Goal: Contribute content: Contribute content

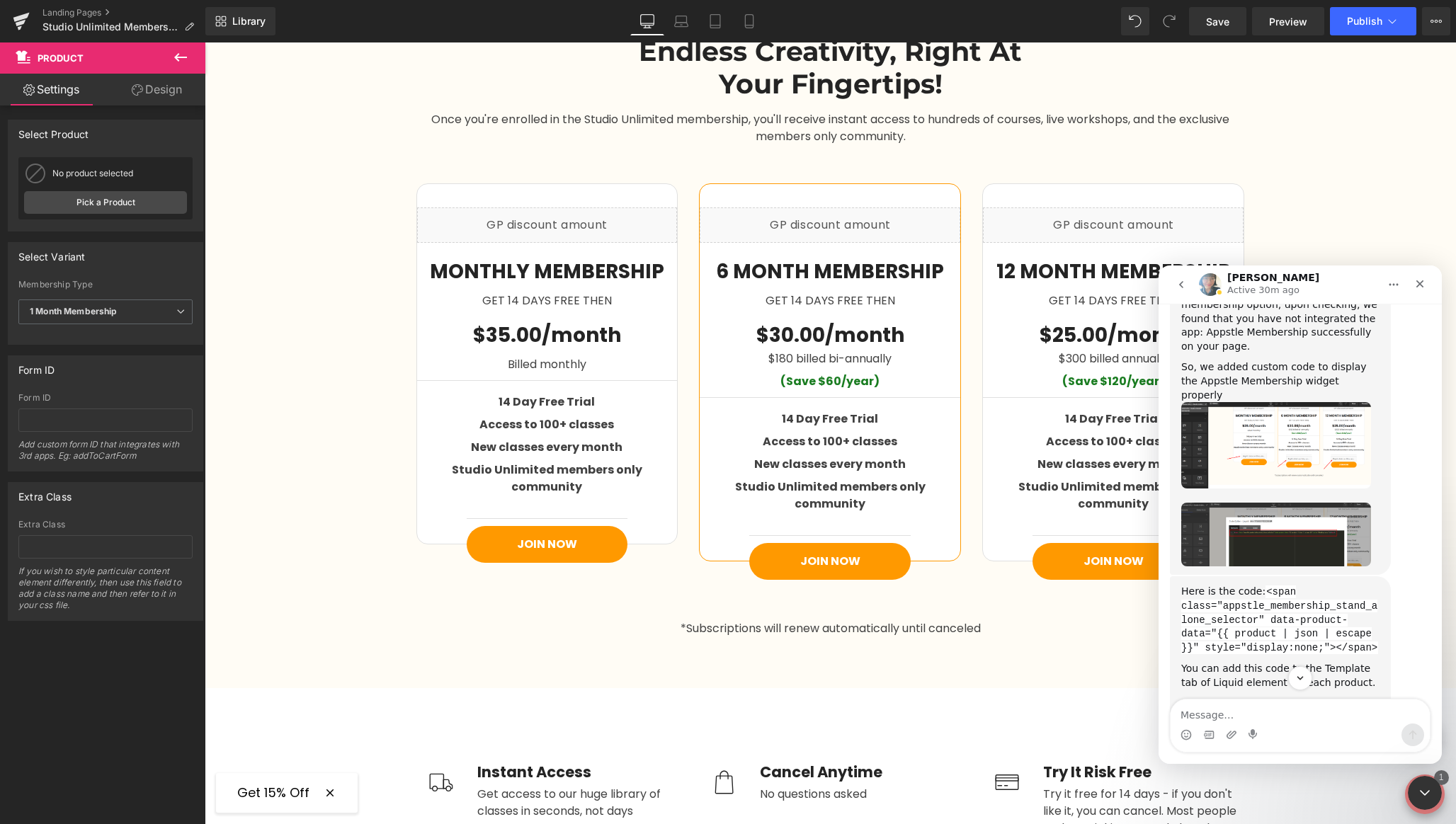
scroll to position [3155, 0]
click at [1227, 699] on link "[URL][DOMAIN_NAME]" at bounding box center [1246, 712] width 129 height 25
drag, startPoint x: 1378, startPoint y: 454, endPoint x: 1264, endPoint y: 401, distance: 125.7
click at [1264, 585] on div "Here is the code: <span class="appstle_membership_stand_alone_selector" data-pr…" at bounding box center [1280, 620] width 198 height 70
copy code "<span class="appstle_membership_stand_alone_selector" data-product-data="{{ pro…"
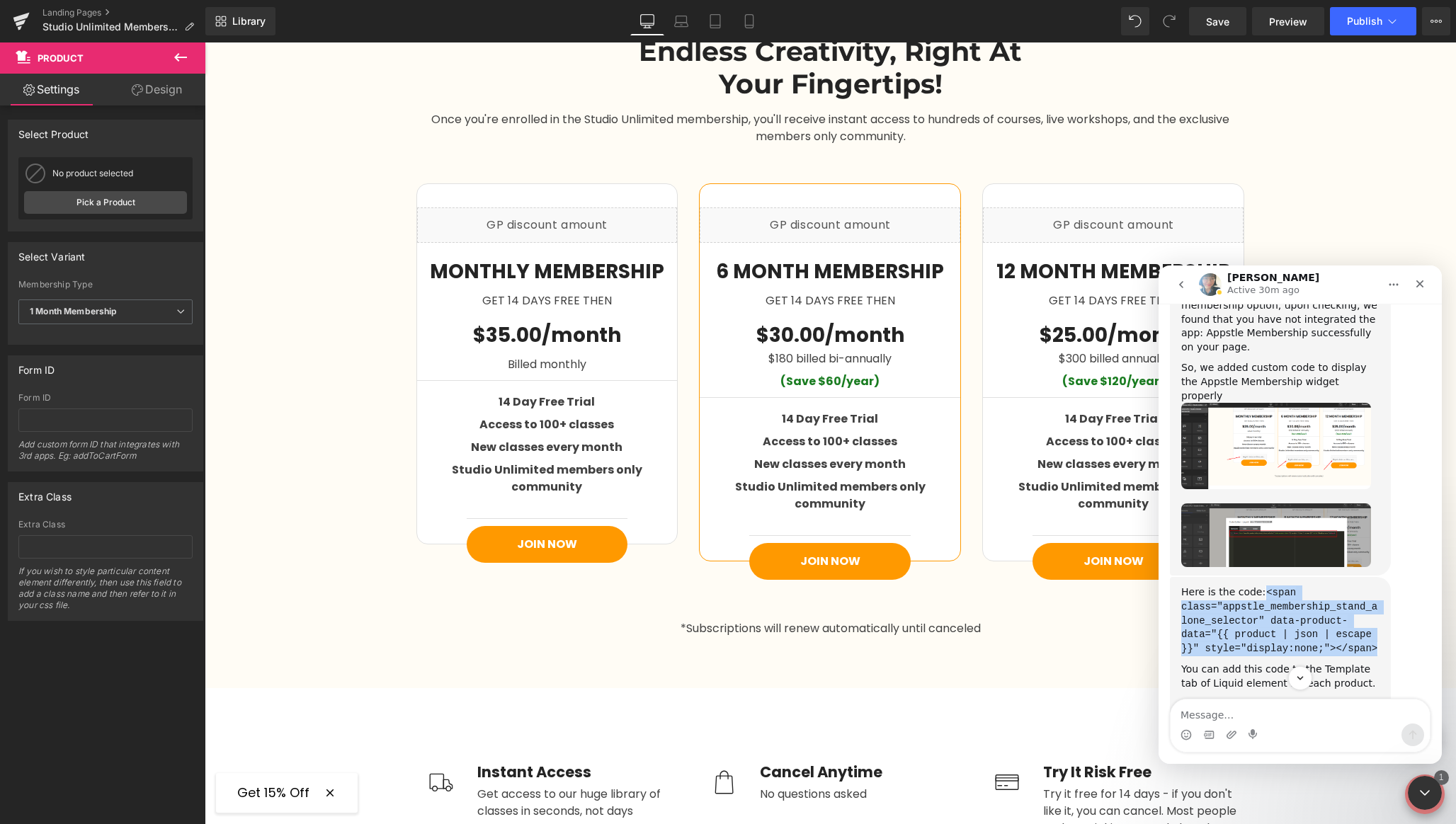
click at [1266, 504] on img "Annie says…" at bounding box center [1276, 536] width 190 height 64
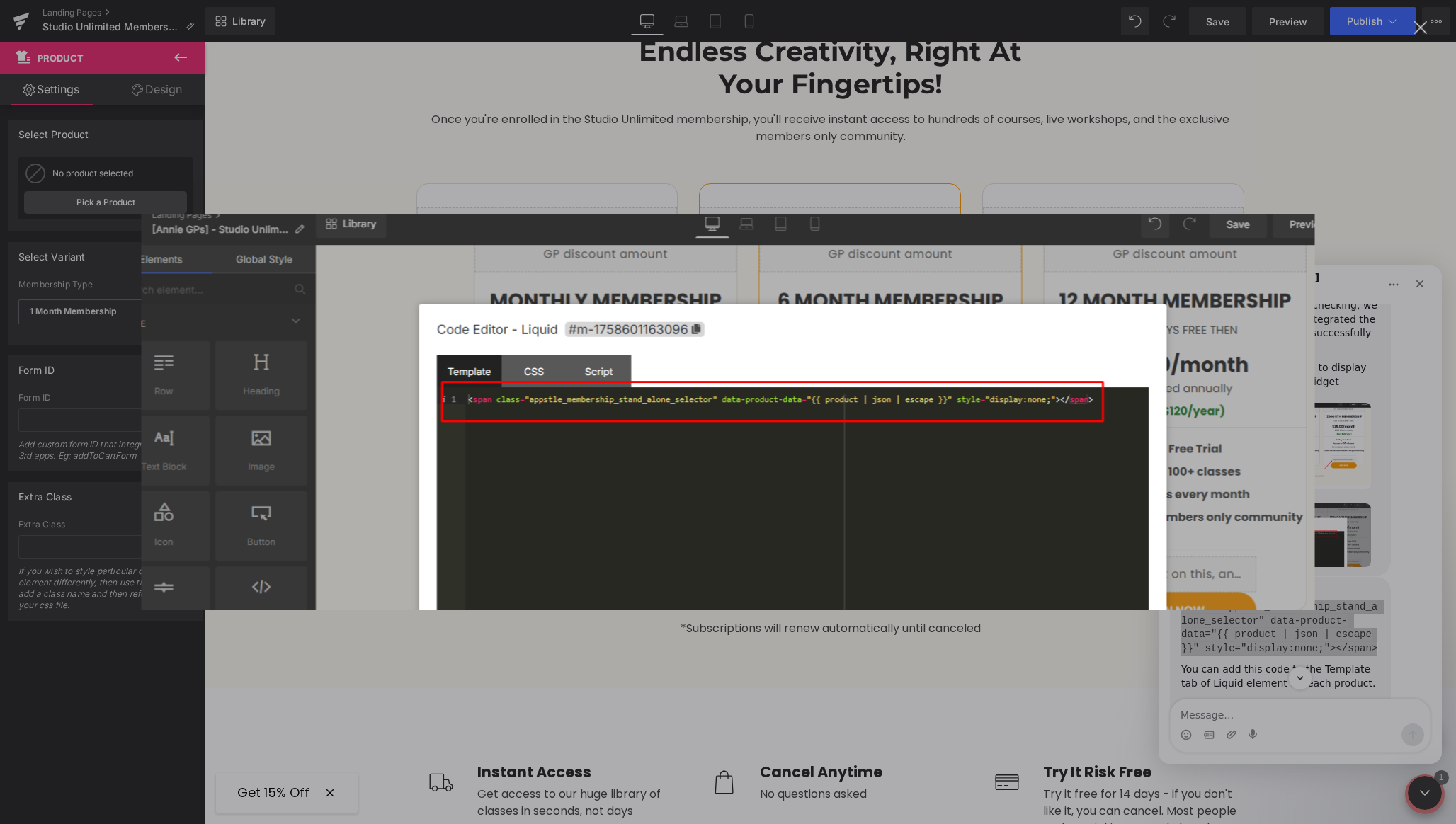
scroll to position [0, 0]
click at [1377, 478] on div "Intercom messenger" at bounding box center [728, 412] width 1456 height 824
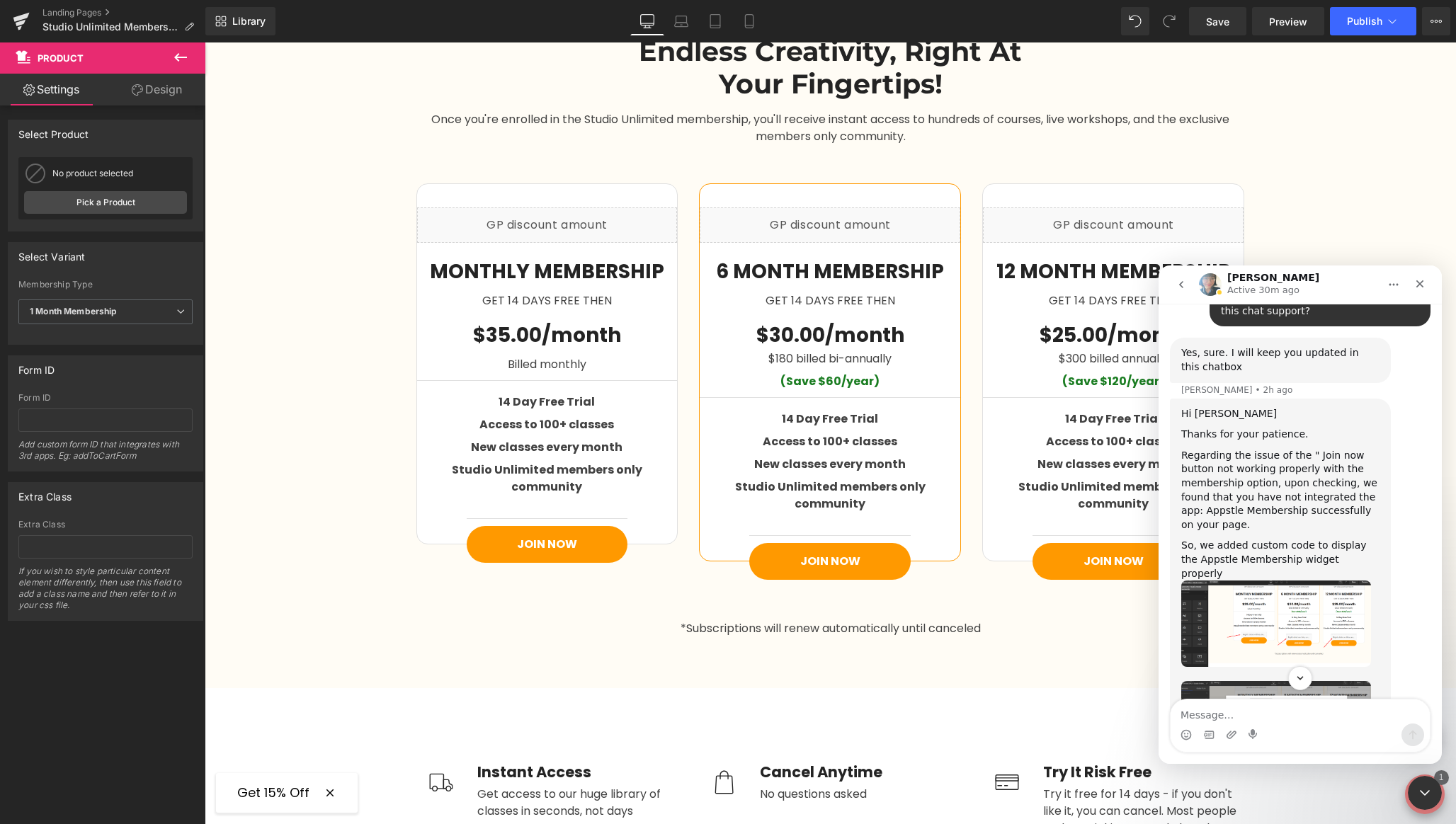
scroll to position [2969, 0]
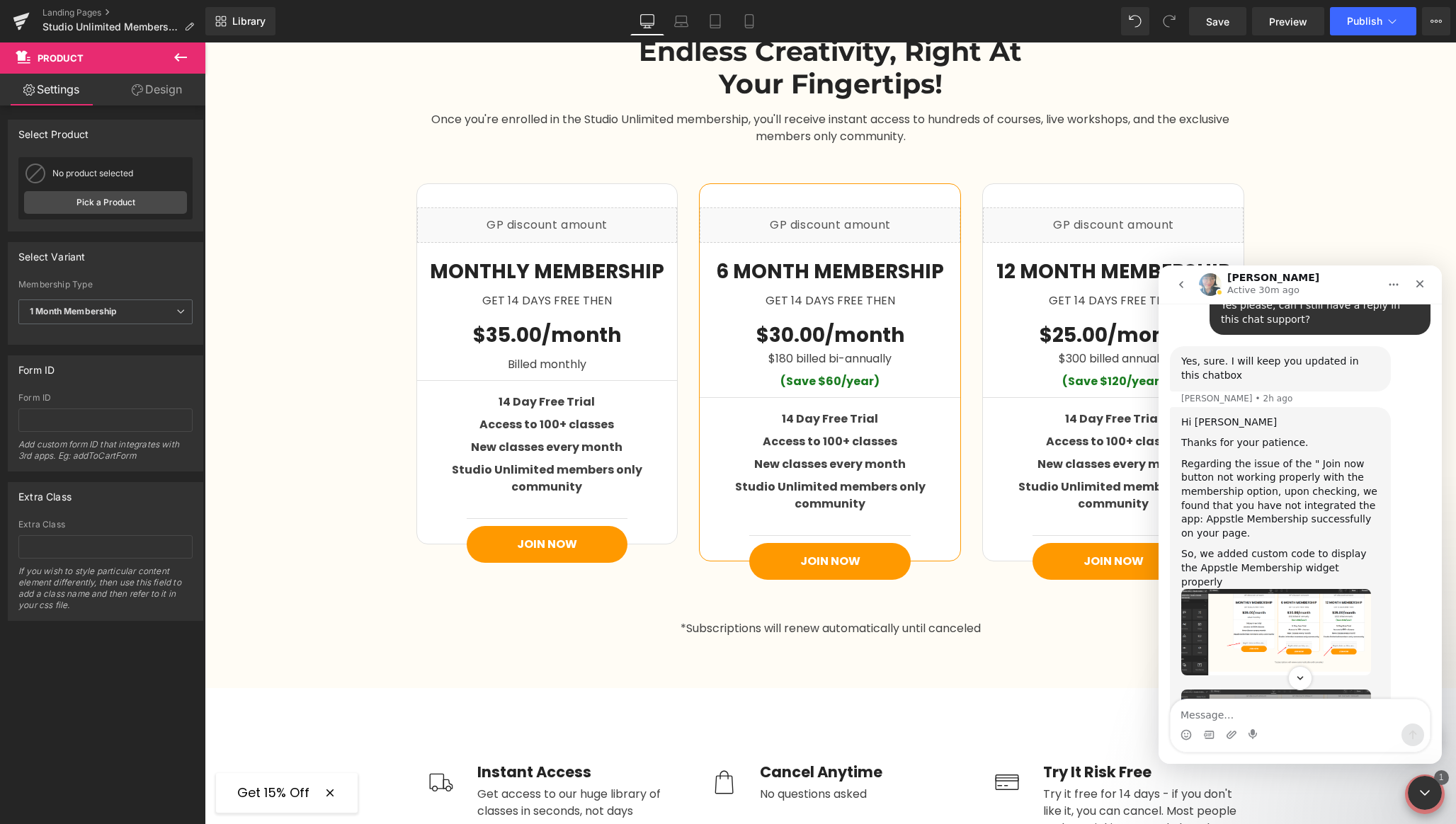
click at [1297, 589] on img "Annie says…" at bounding box center [1276, 632] width 190 height 86
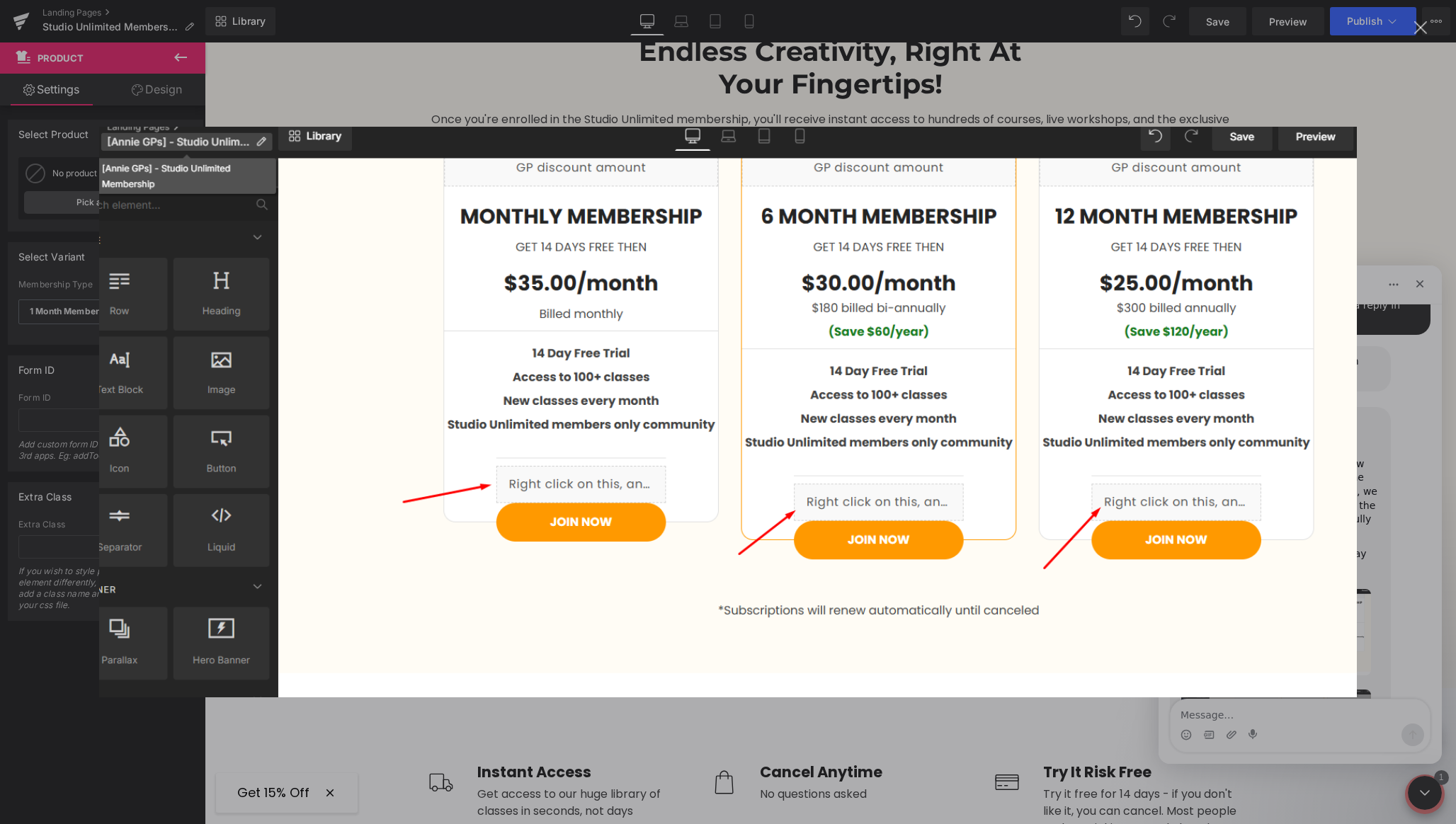
click at [614, 69] on div "Intercom messenger" at bounding box center [728, 412] width 1456 height 824
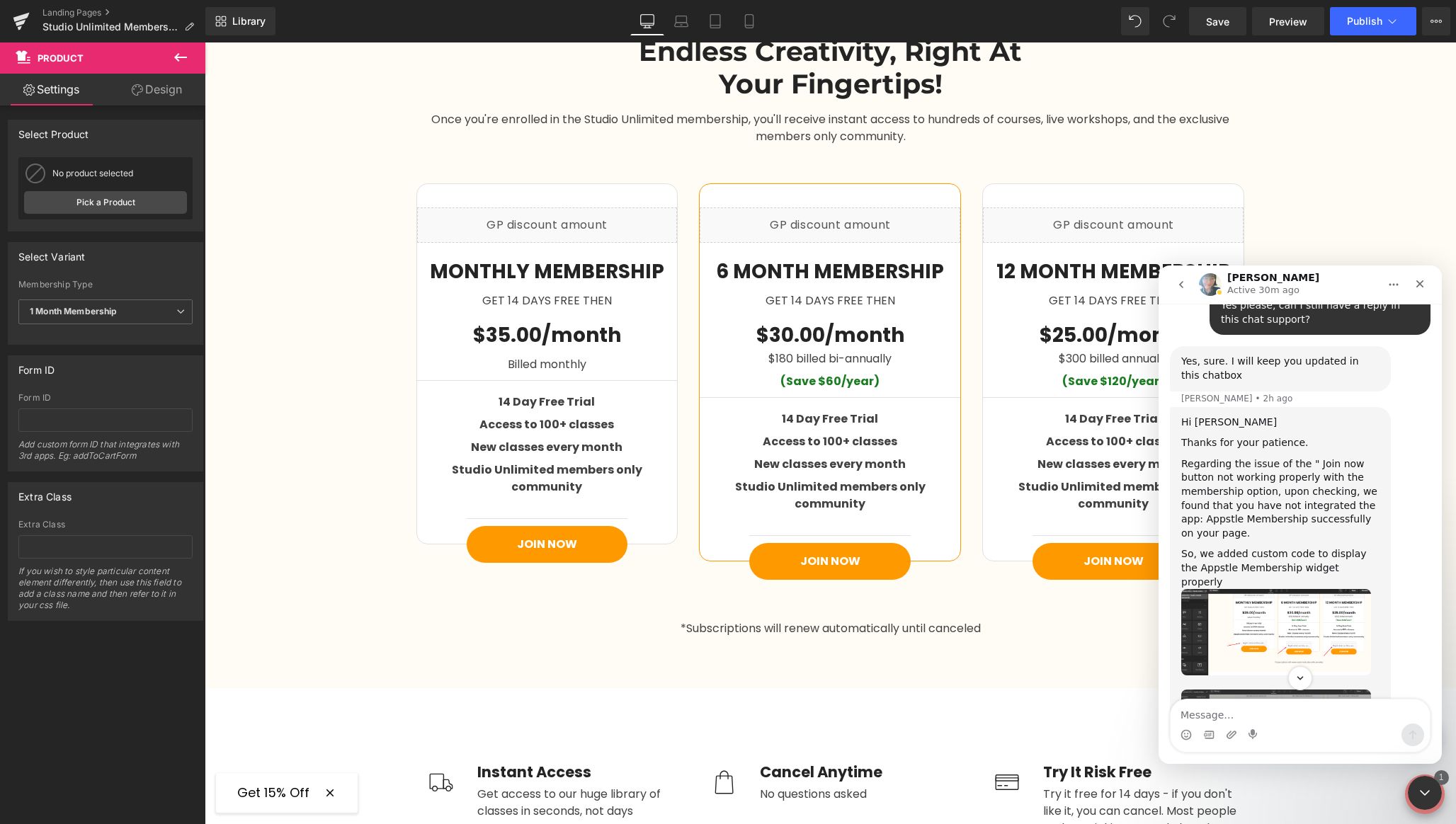
click at [176, 55] on div at bounding box center [728, 391] width 1456 height 781
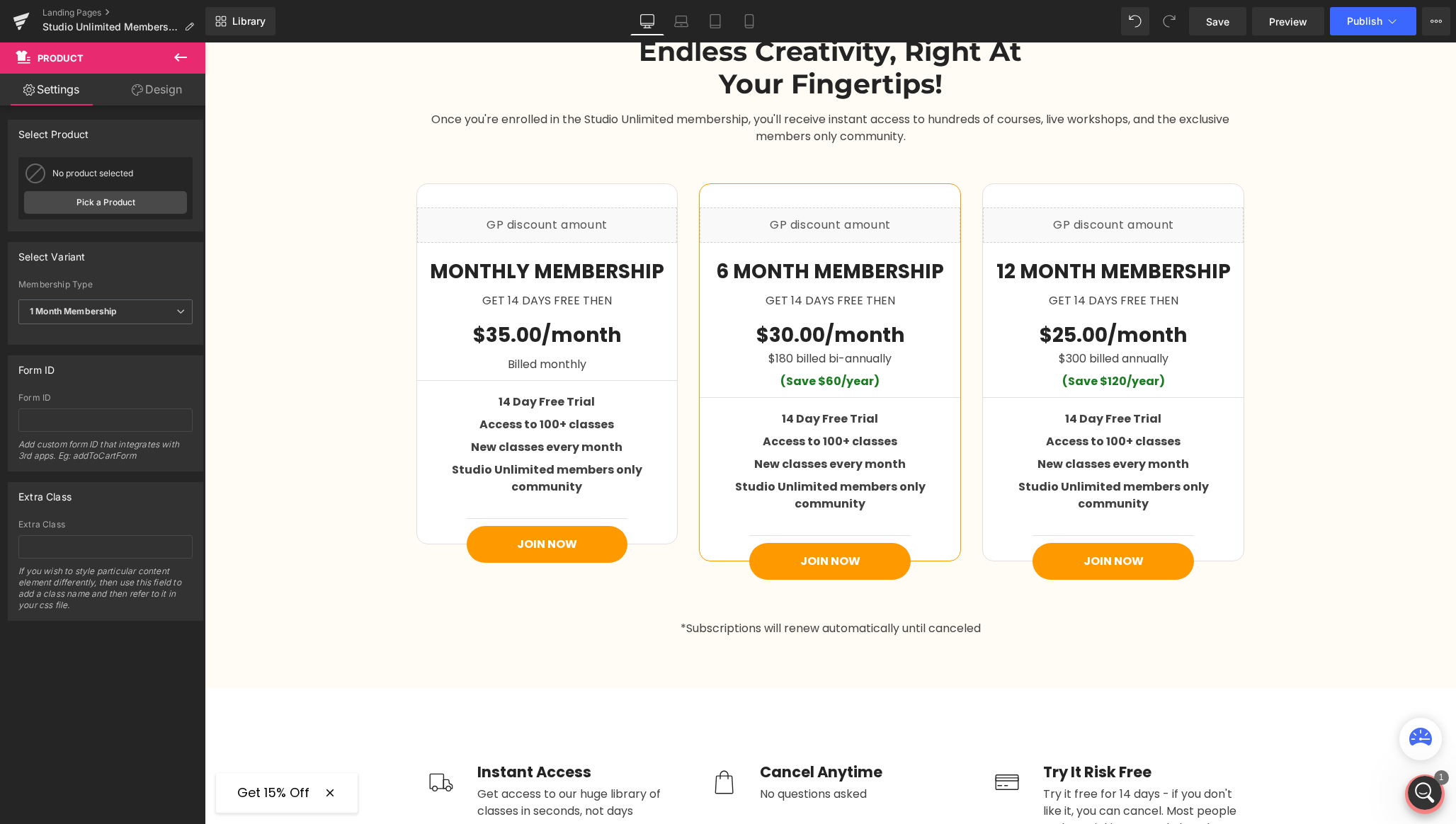
click at [178, 58] on icon at bounding box center [180, 57] width 17 height 17
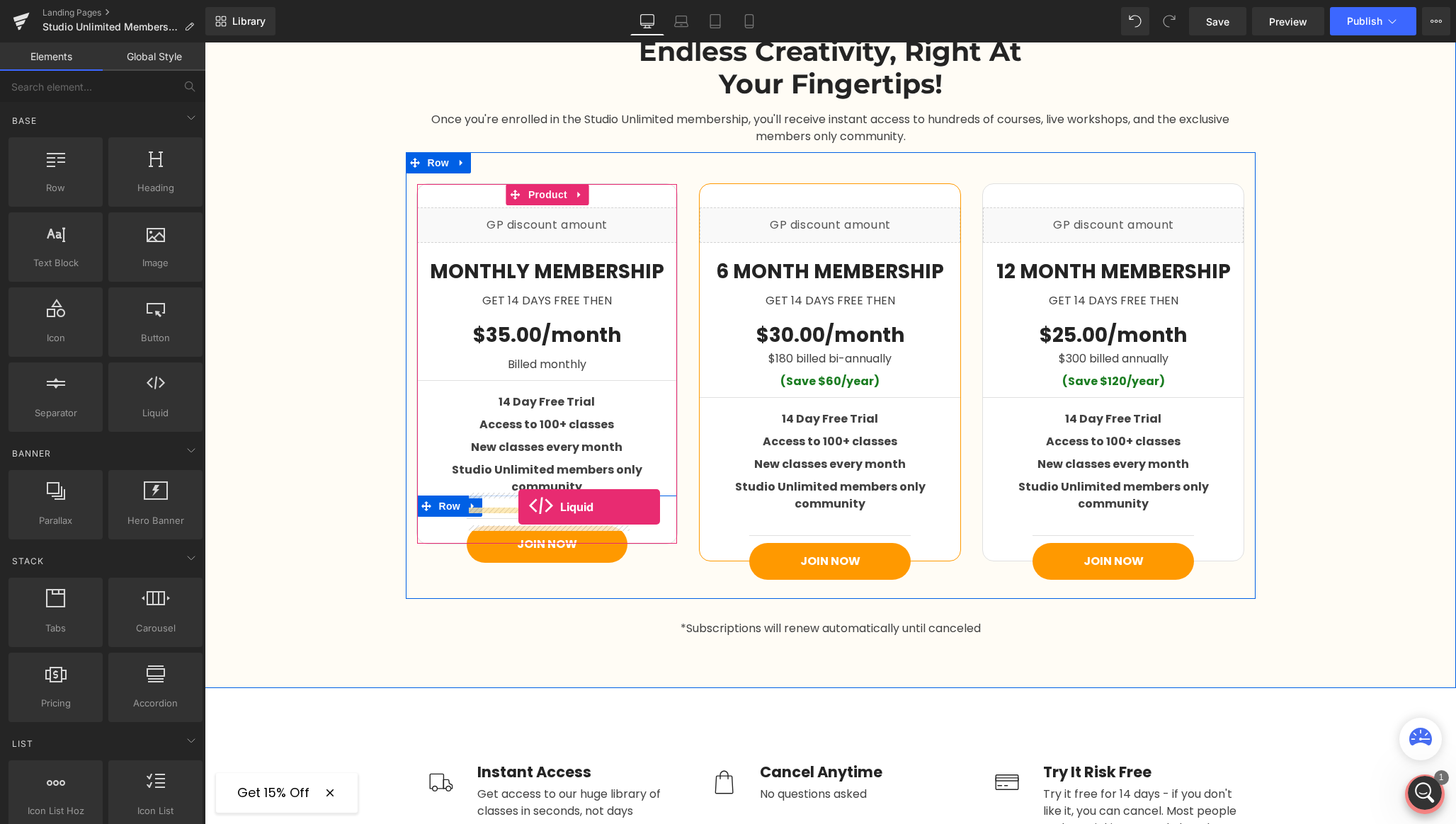
drag, startPoint x: 403, startPoint y: 449, endPoint x: 519, endPoint y: 507, distance: 129.7
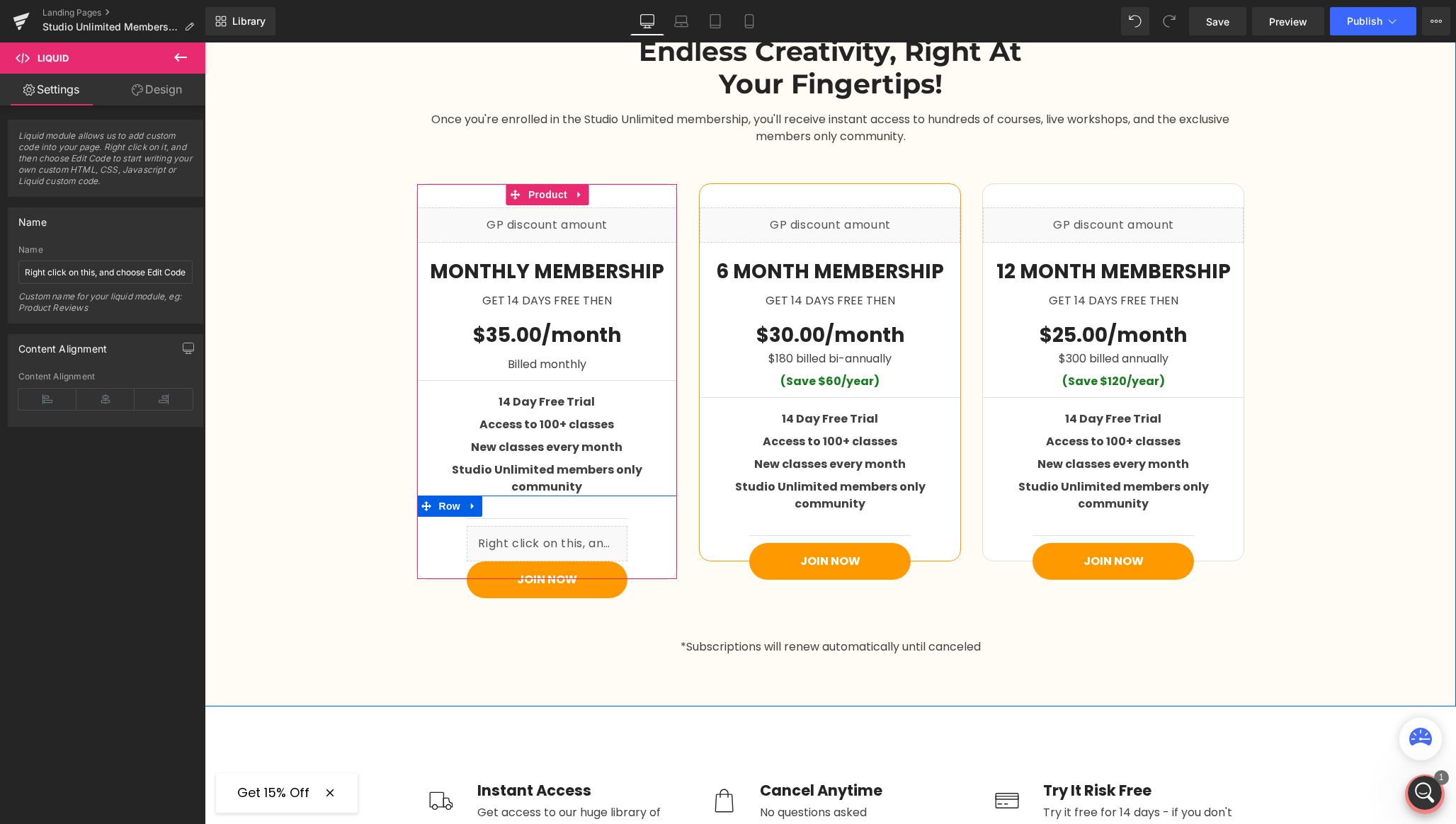
click at [564, 526] on div "Liquid" at bounding box center [547, 543] width 162 height 35
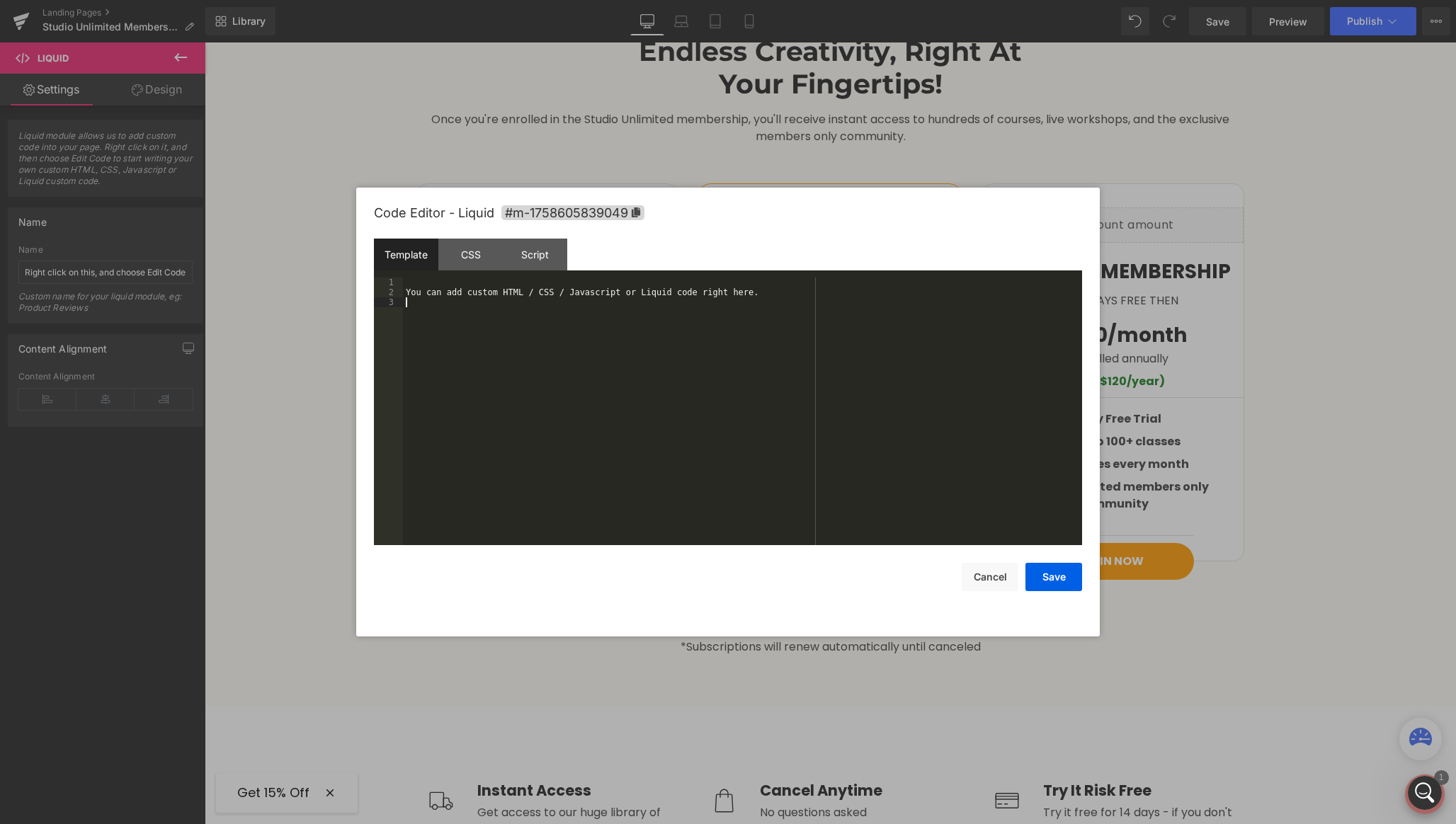
click at [716, 367] on div "You can add custom HTML / CSS / Javascript or Liquid code right here." at bounding box center [742, 421] width 679 height 287
click at [1050, 580] on button "Save" at bounding box center [1054, 577] width 57 height 28
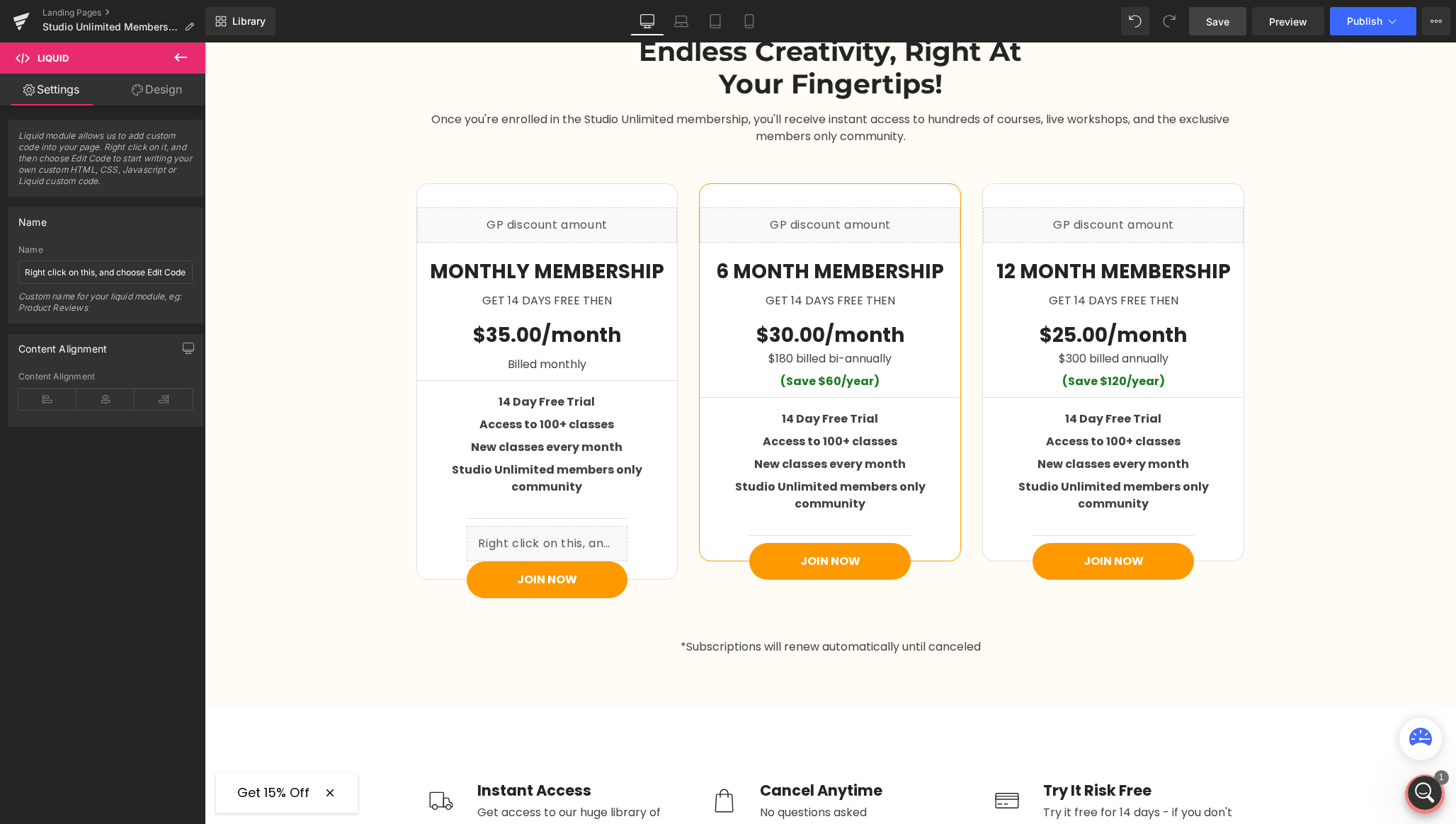
click at [1213, 22] on span "Save" at bounding box center [1217, 22] width 23 height 15
click at [1279, 24] on span "Preview" at bounding box center [1288, 22] width 38 height 15
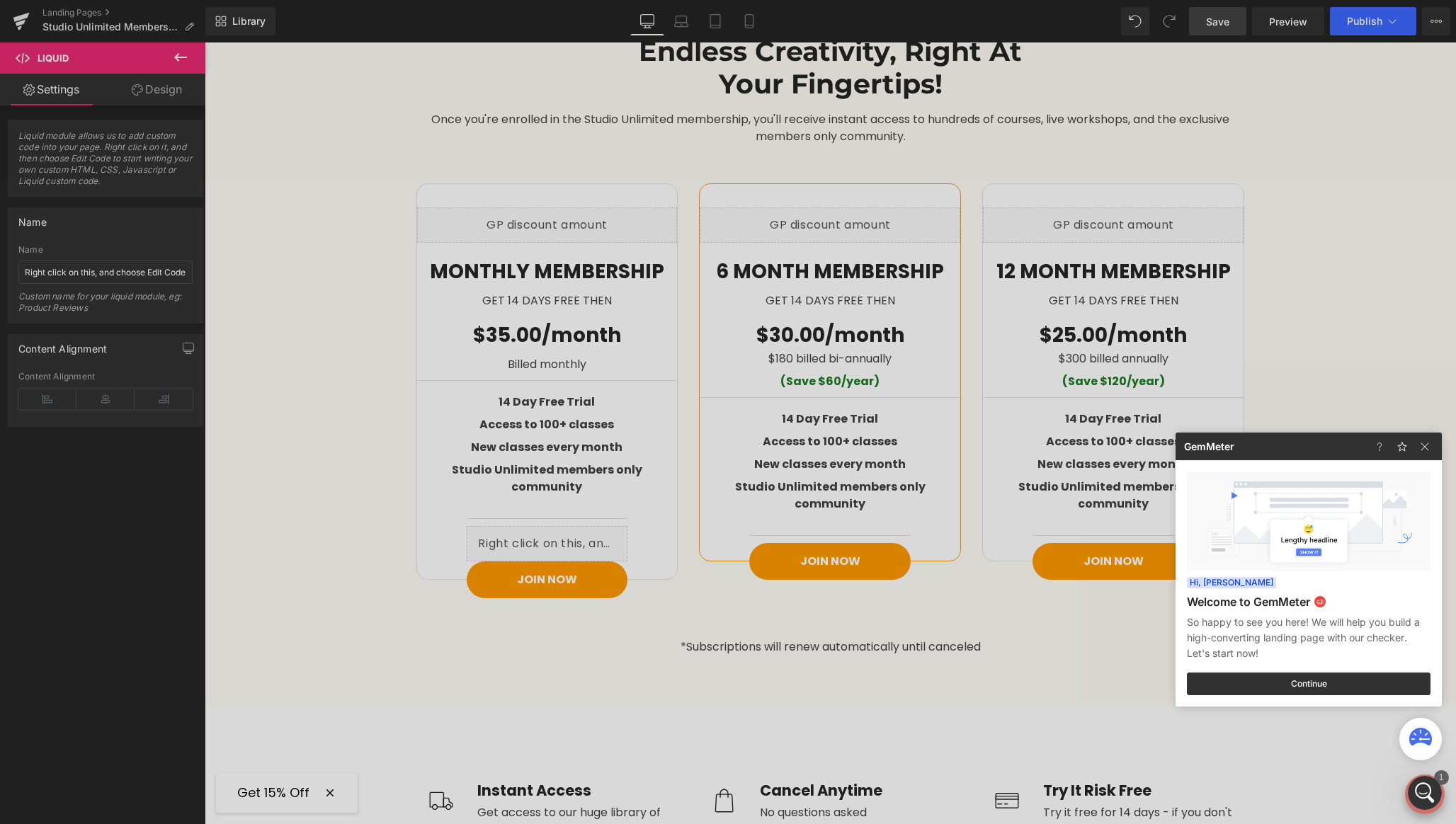
click at [545, 525] on div at bounding box center [728, 412] width 1456 height 824
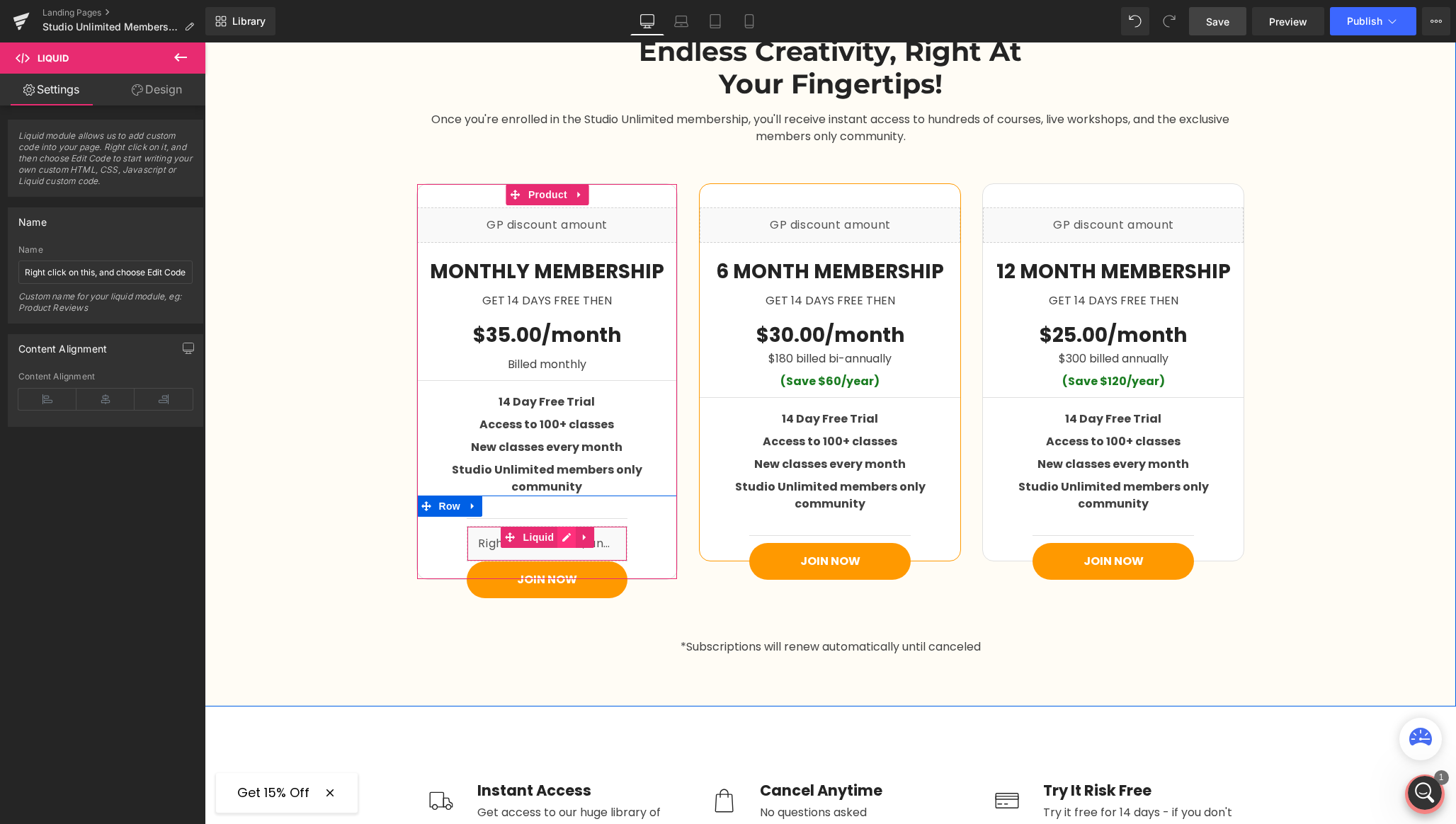
click at [564, 526] on div "Liquid" at bounding box center [547, 543] width 162 height 35
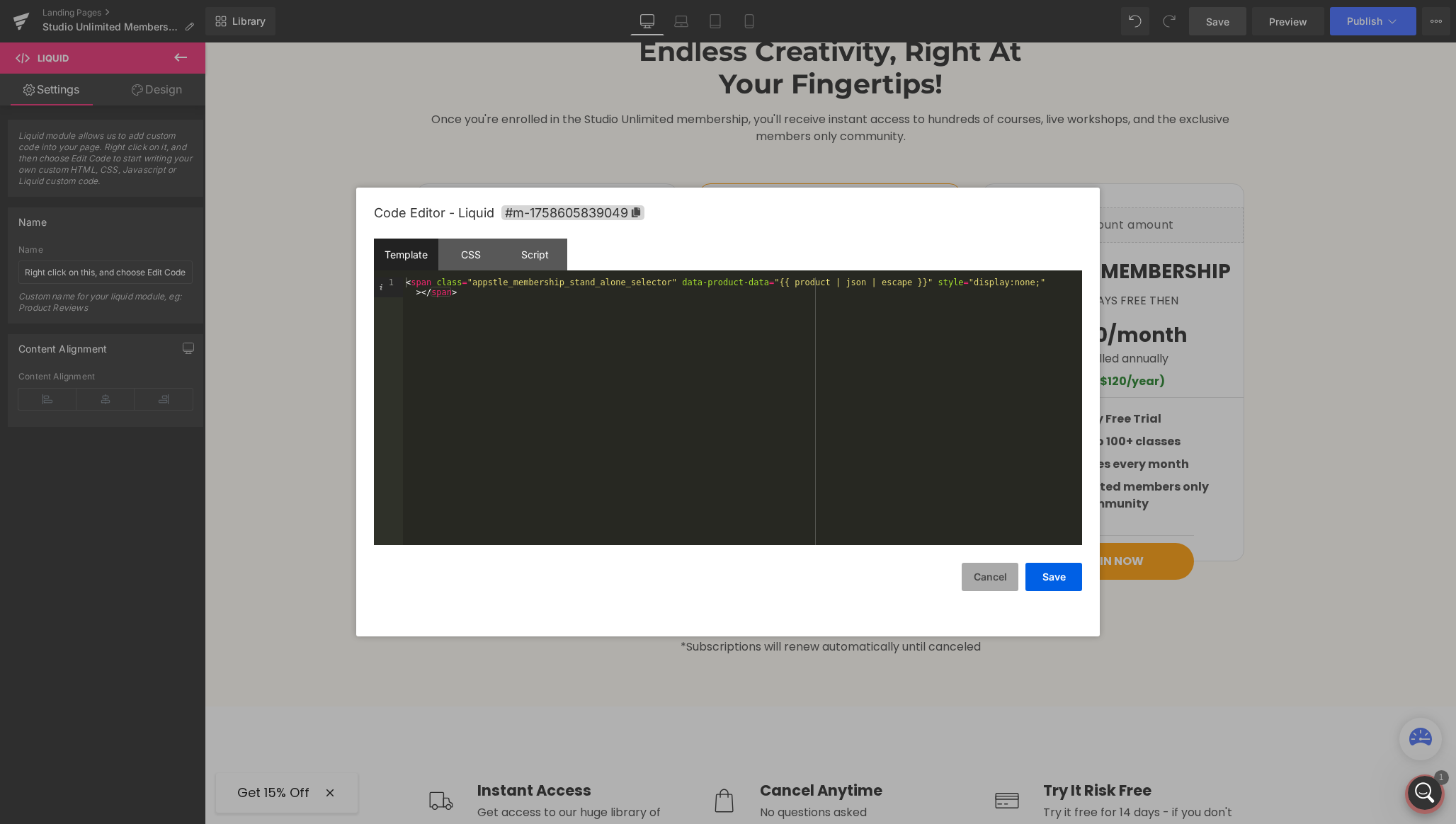
click at [983, 584] on button "Cancel" at bounding box center [990, 577] width 57 height 28
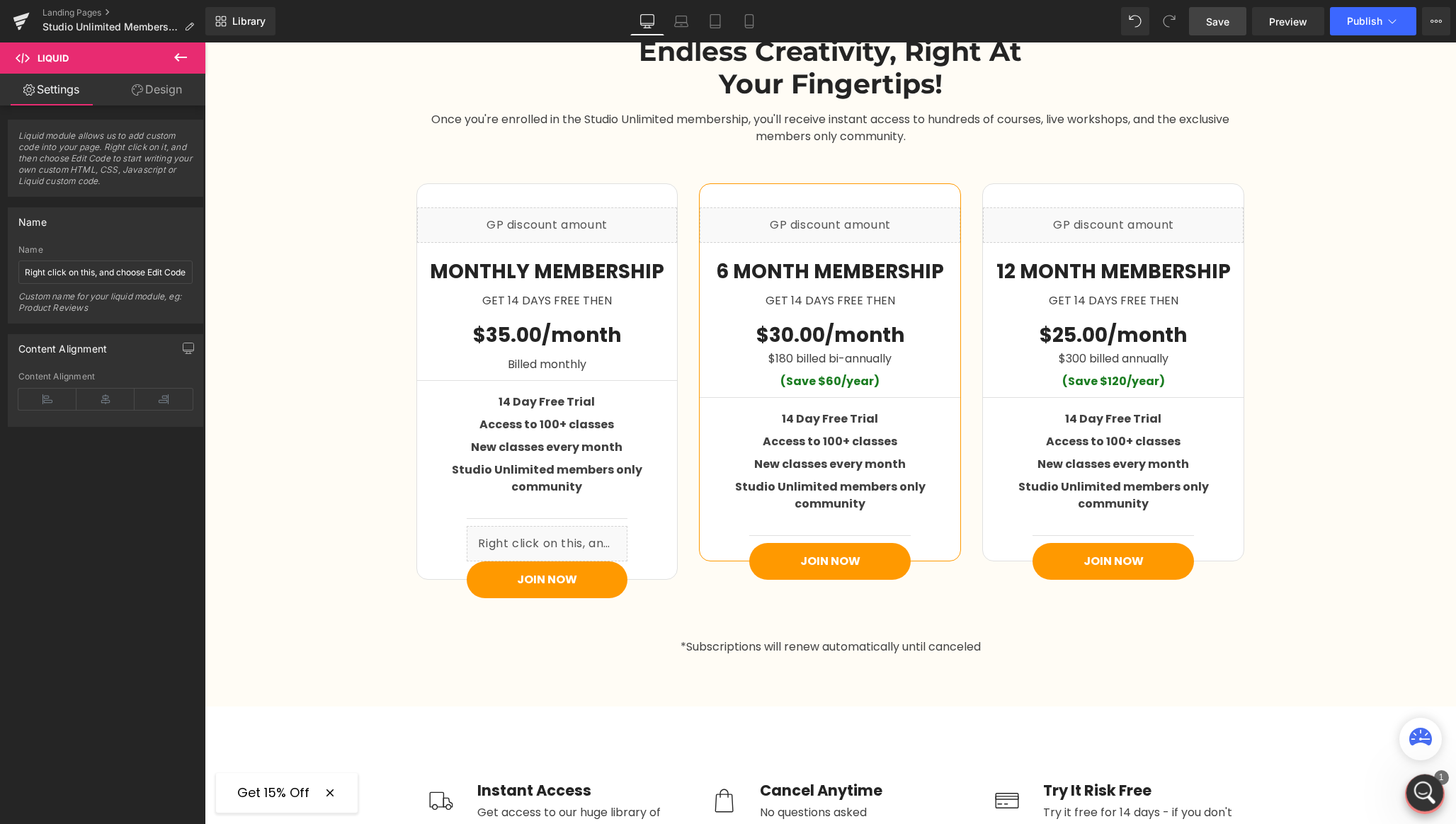
click at [1415, 795] on icon "Open Intercom Messenger" at bounding box center [1422, 791] width 23 height 23
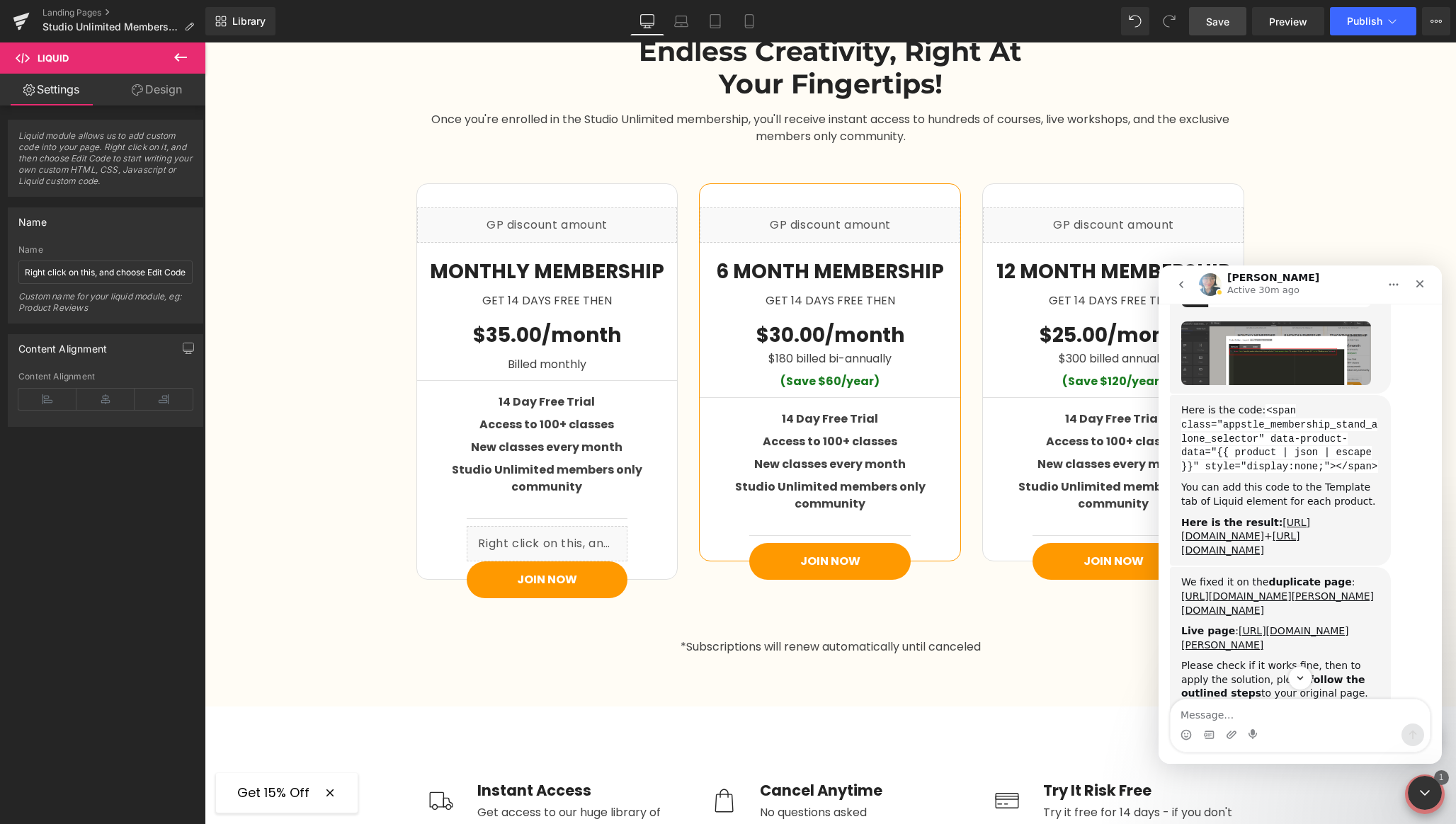
scroll to position [3285, 0]
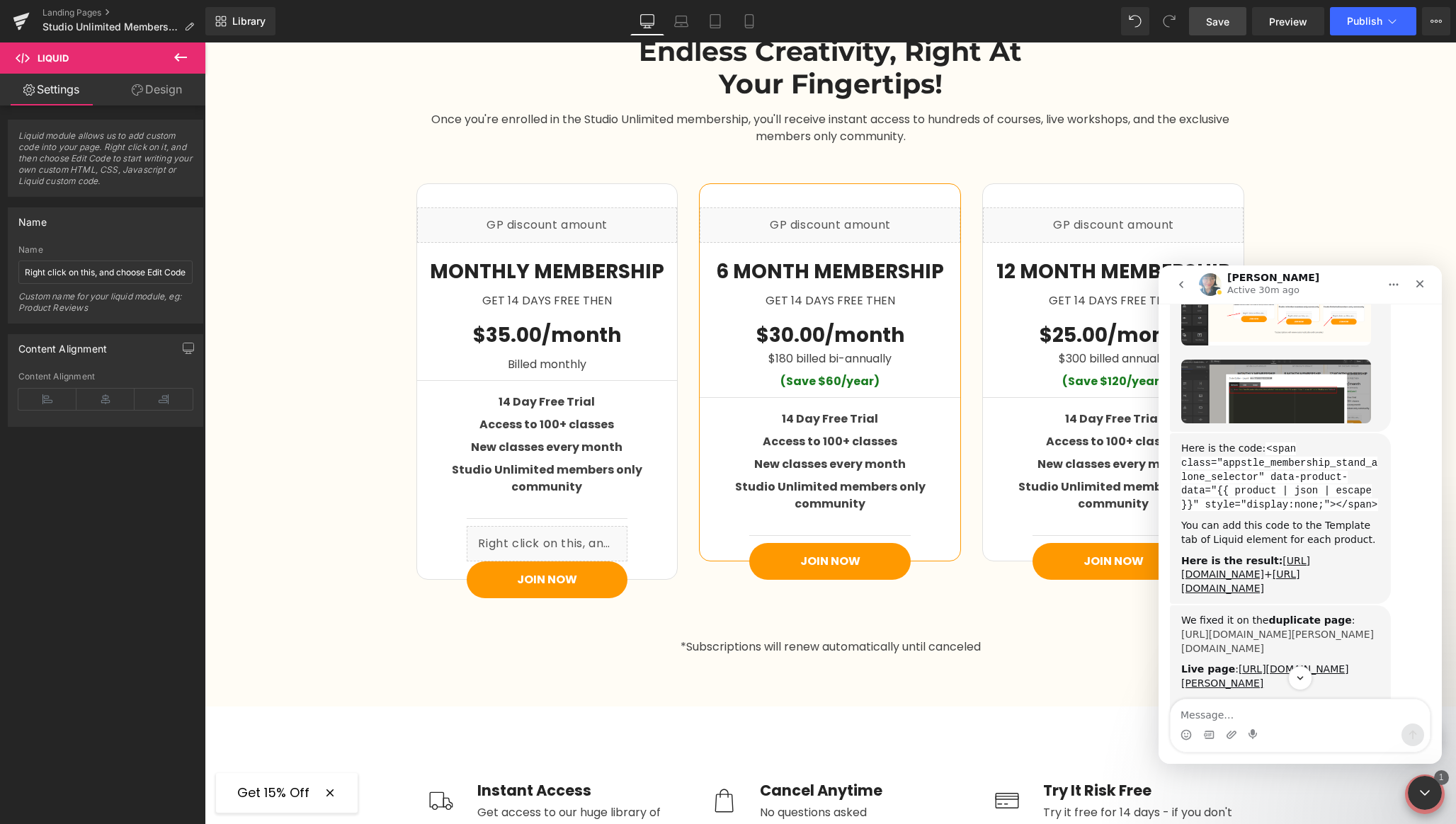
click at [1267, 629] on link "[URL][DOMAIN_NAME][PERSON_NAME][DOMAIN_NAME]" at bounding box center [1277, 641] width 192 height 25
click at [562, 528] on div at bounding box center [728, 391] width 1456 height 781
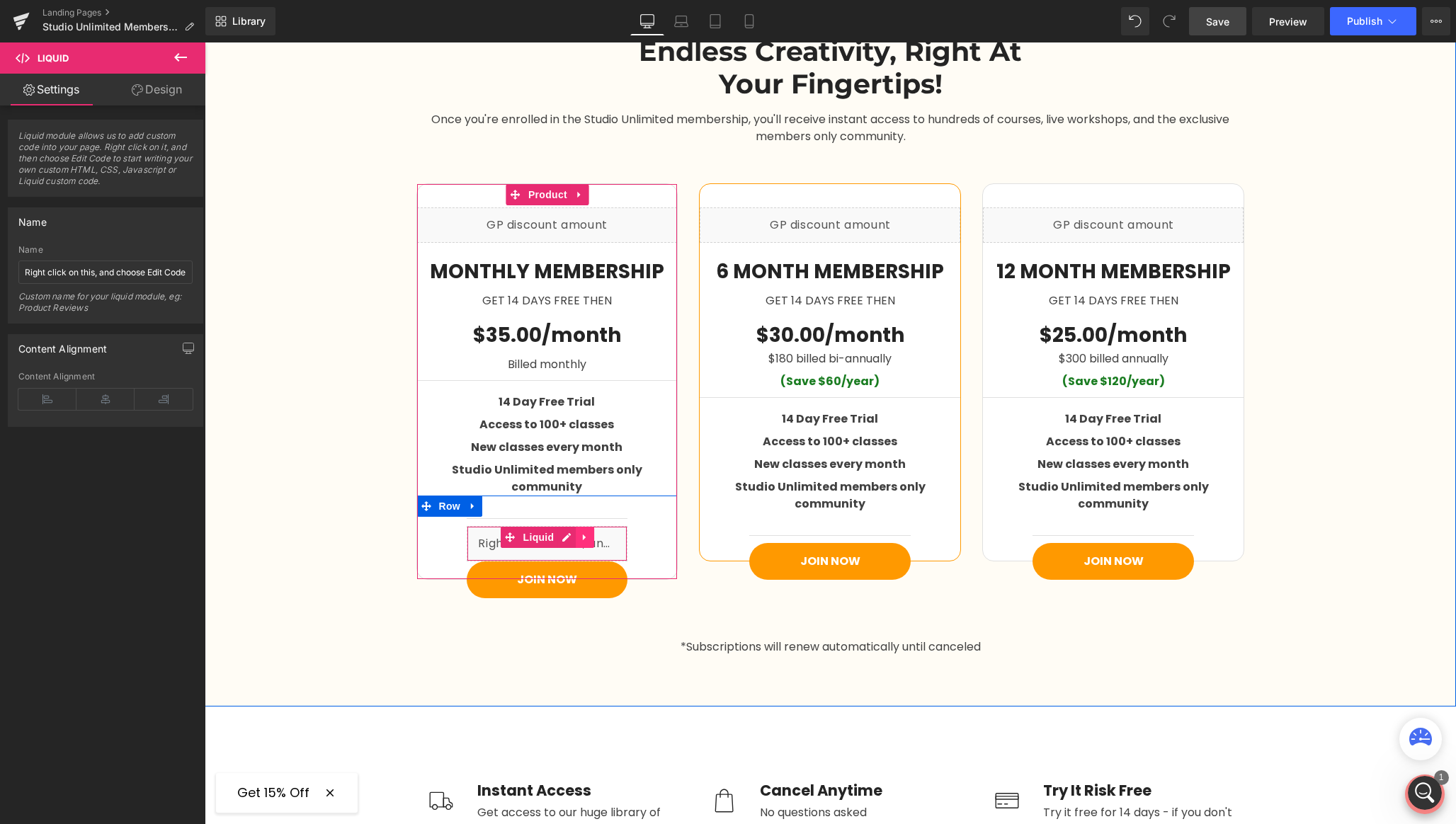
click at [583, 534] on icon at bounding box center [585, 537] width 3 height 7
click at [572, 532] on icon at bounding box center [576, 537] width 10 height 10
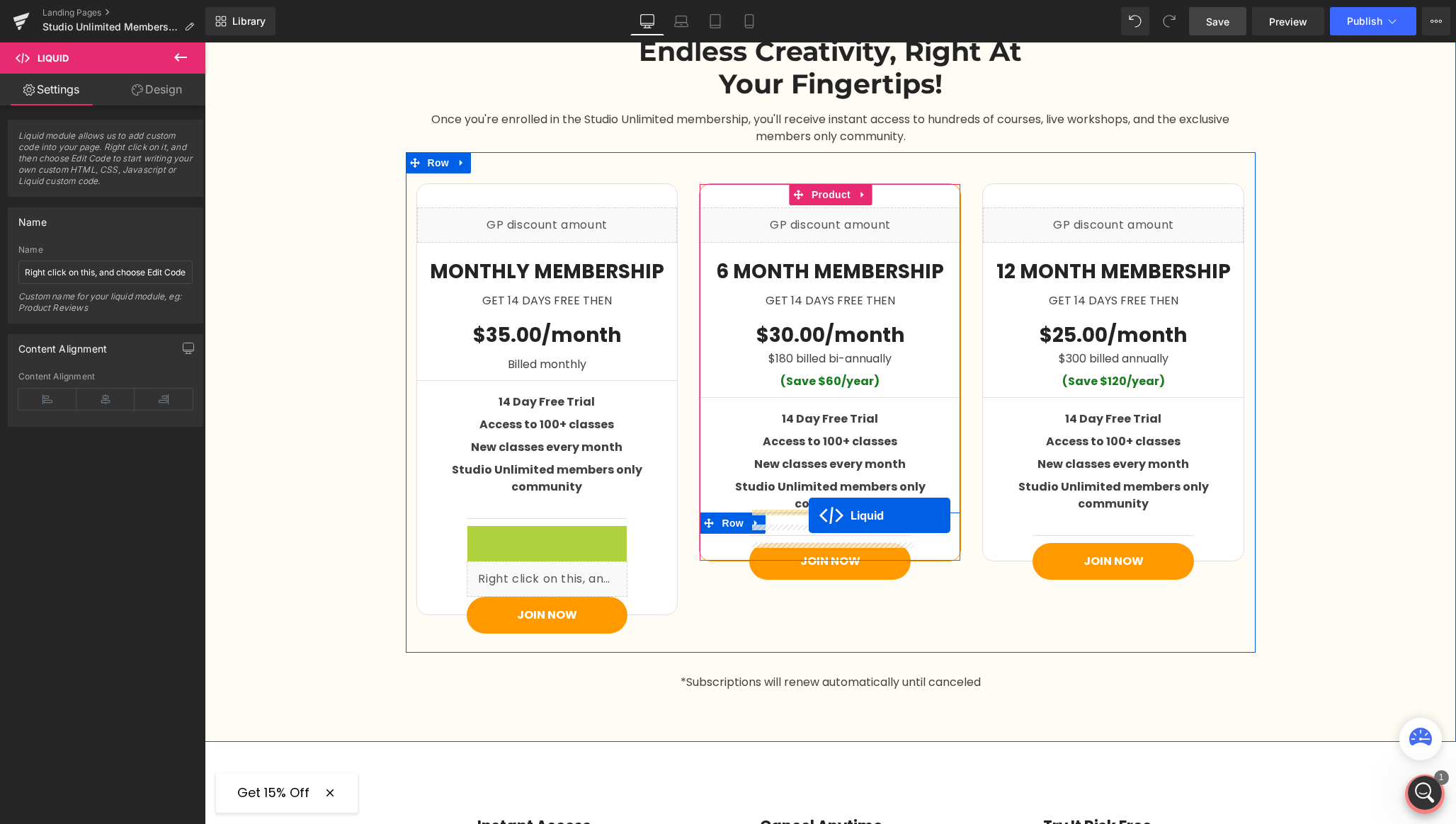
drag, startPoint x: 681, startPoint y: 508, endPoint x: 808, endPoint y: 516, distance: 127.3
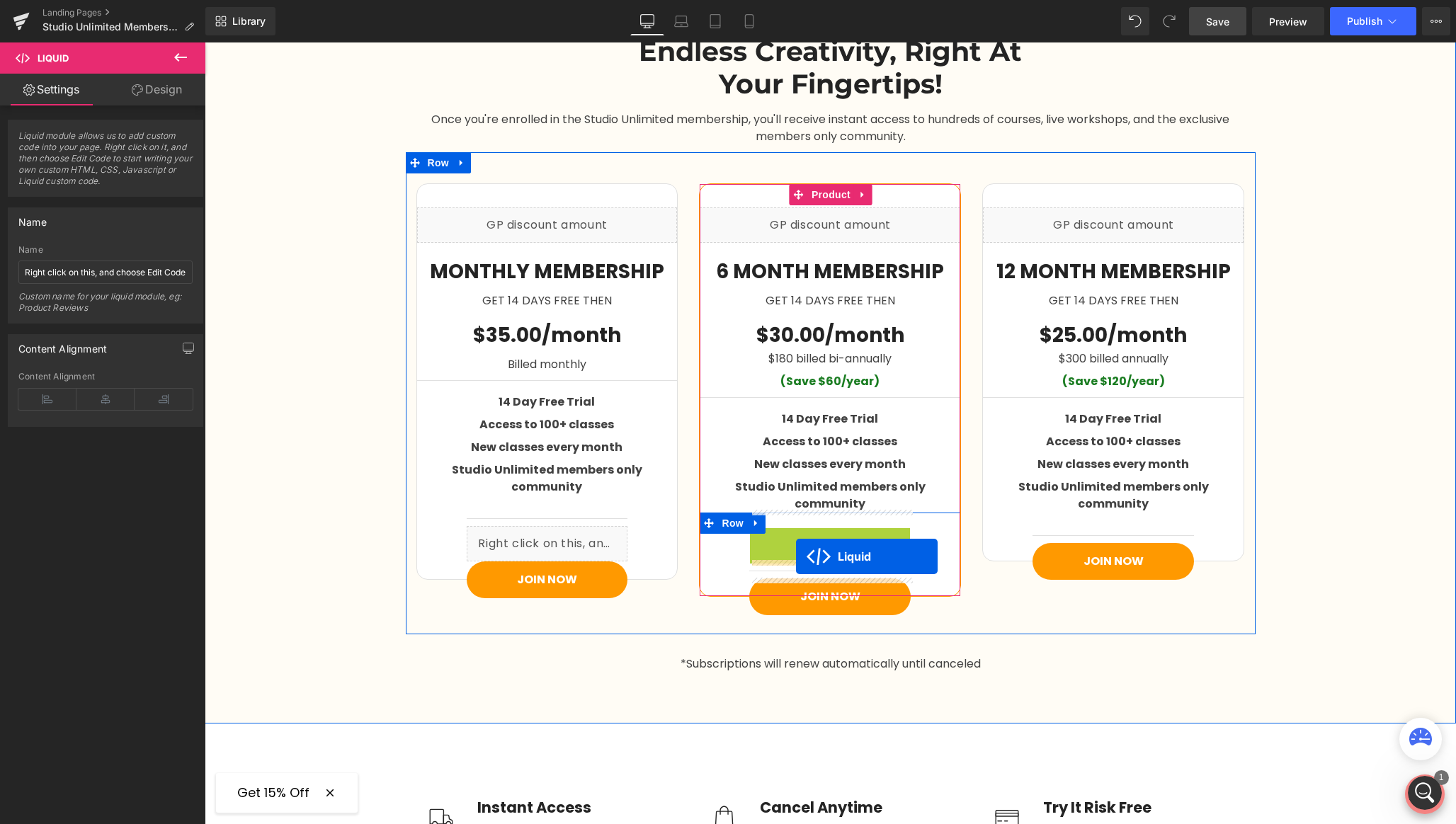
drag, startPoint x: 794, startPoint y: 521, endPoint x: 796, endPoint y: 557, distance: 36.1
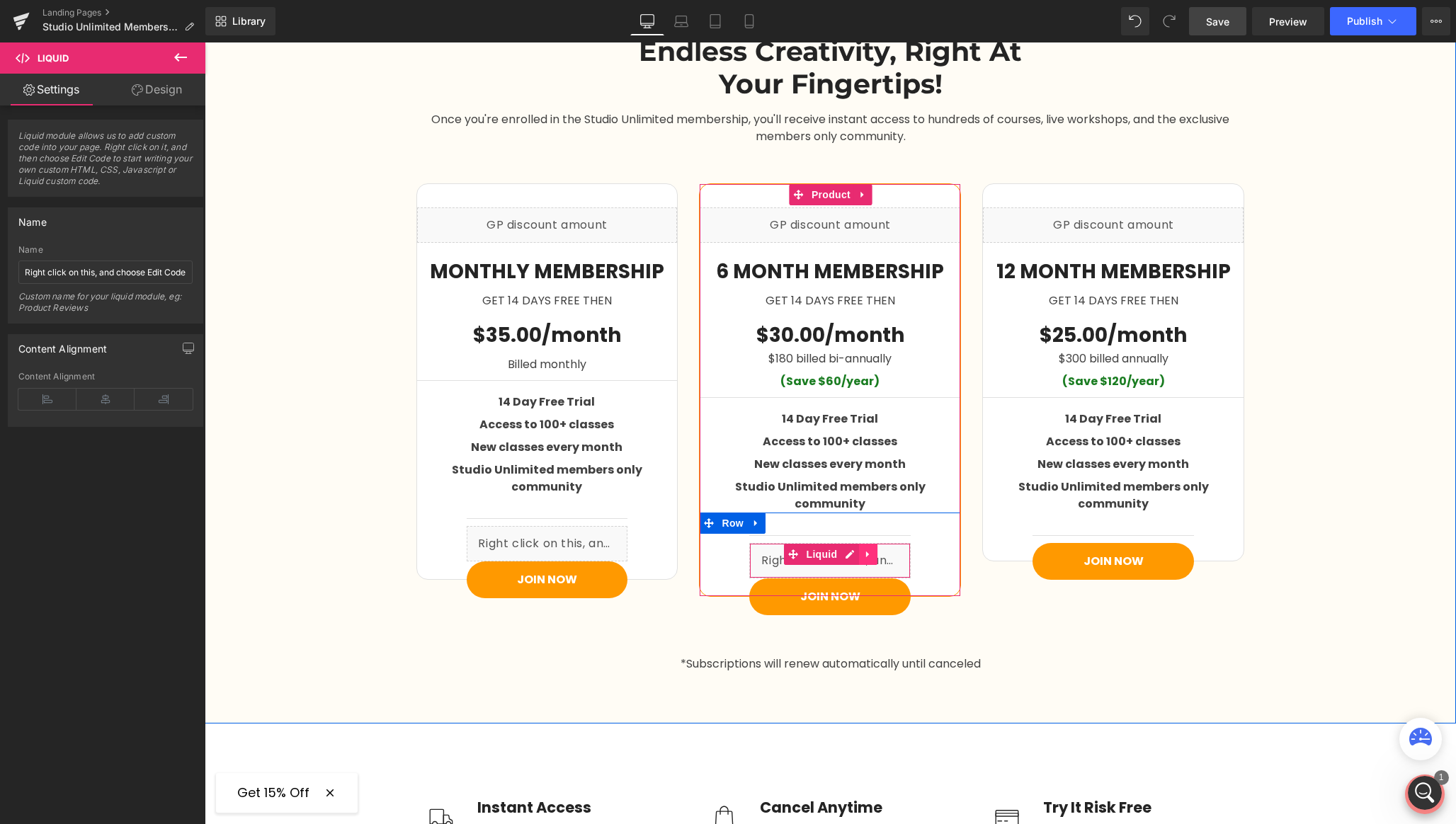
click at [869, 549] on icon at bounding box center [868, 554] width 10 height 10
click at [855, 549] on icon at bounding box center [859, 554] width 10 height 10
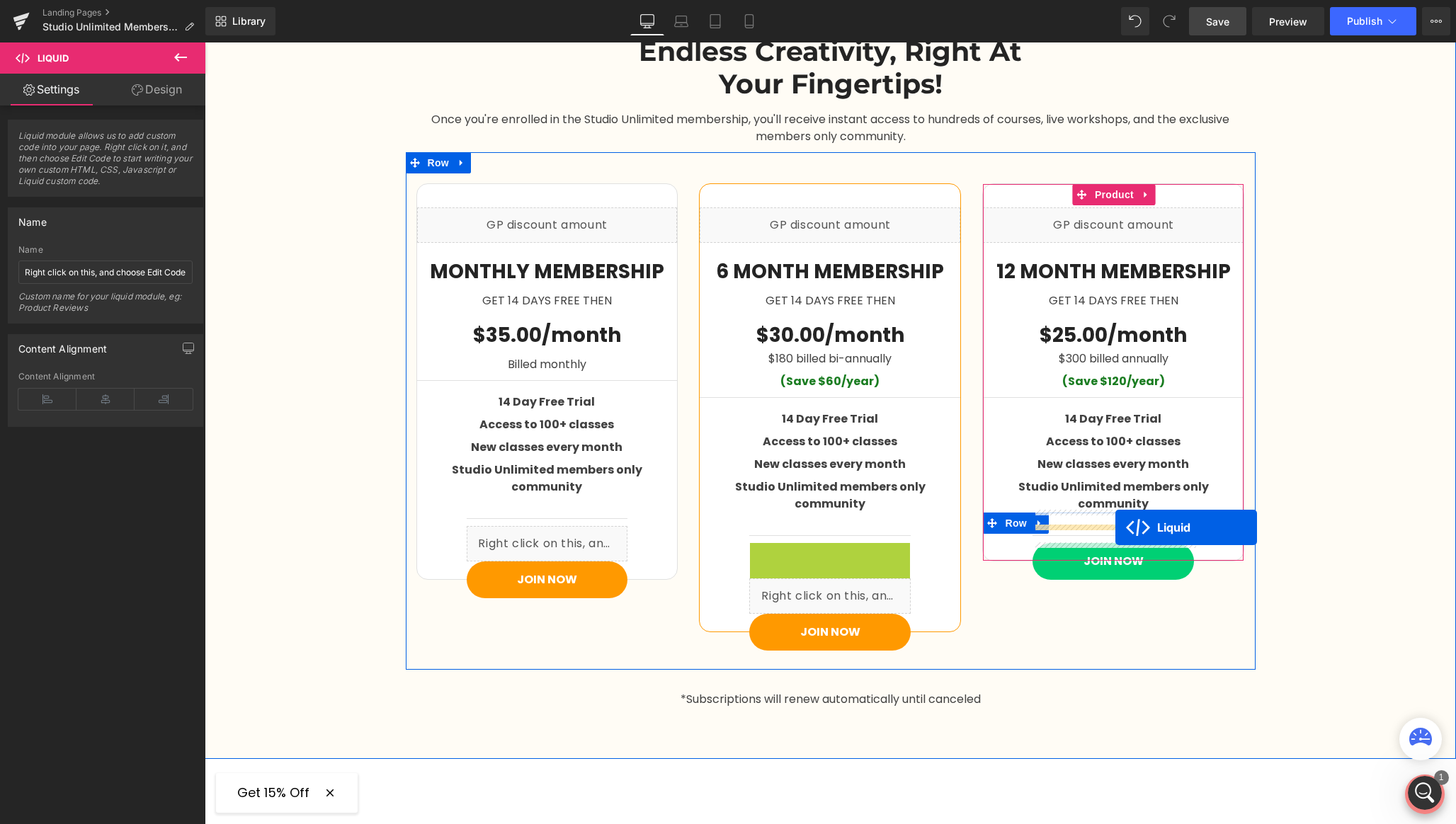
drag, startPoint x: 767, startPoint y: 534, endPoint x: 1115, endPoint y: 528, distance: 348.1
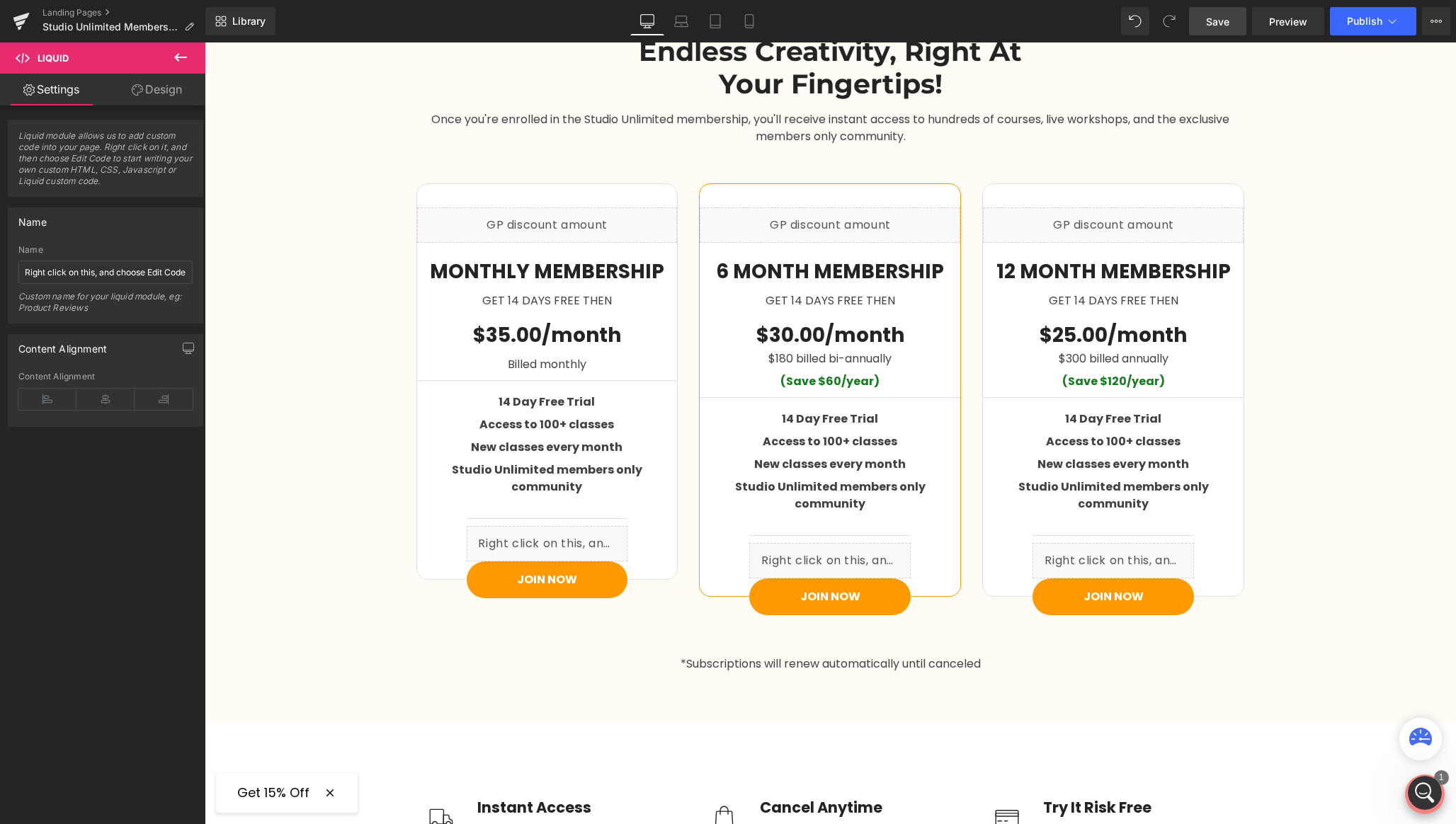
click at [1202, 19] on link "Save" at bounding box center [1217, 21] width 58 height 28
click at [1365, 18] on span "Publish" at bounding box center [1364, 21] width 35 height 11
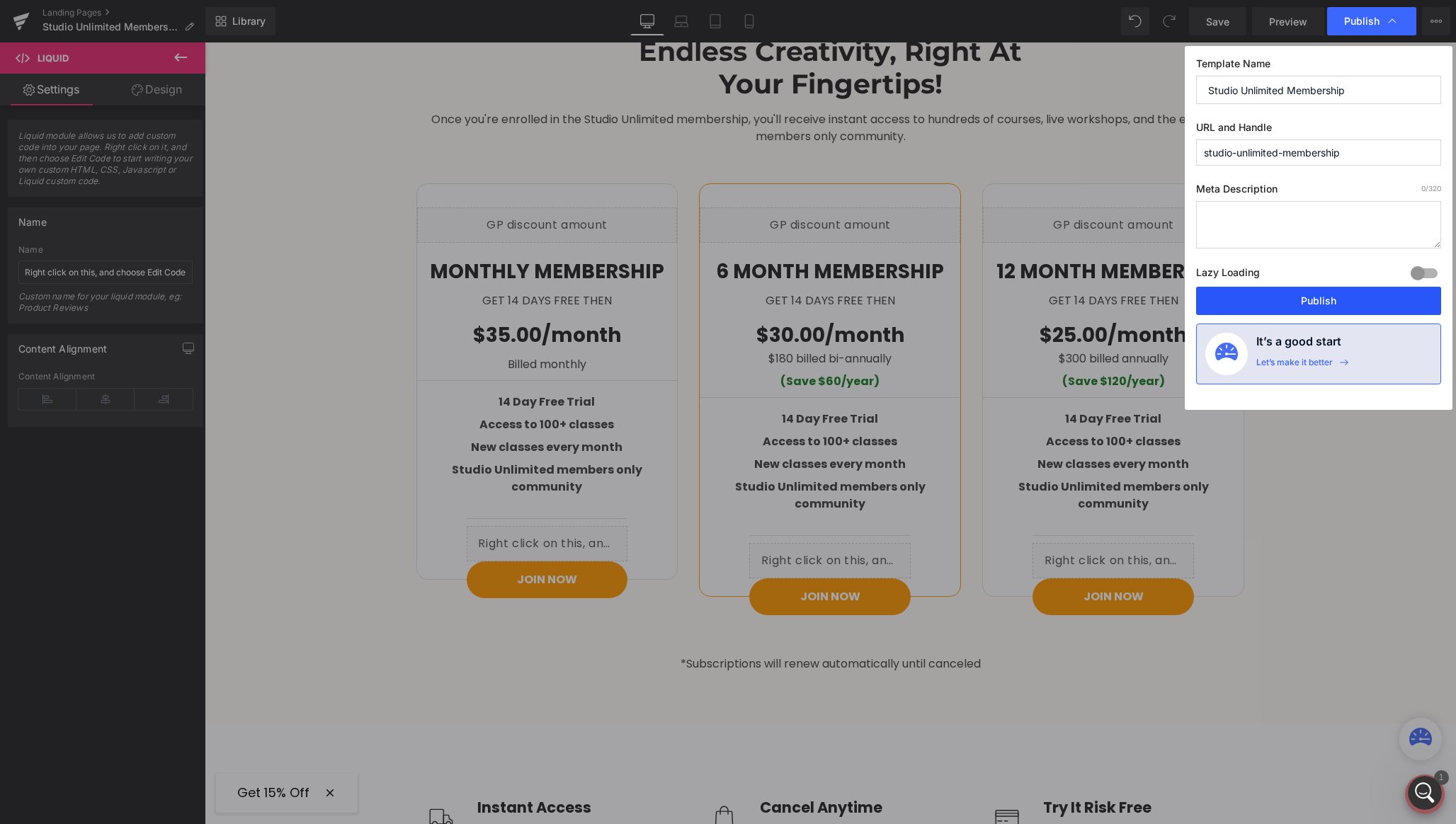
drag, startPoint x: 1266, startPoint y: 298, endPoint x: 1058, endPoint y: 257, distance: 212.0
click at [1266, 298] on button "Publish" at bounding box center [1318, 301] width 245 height 28
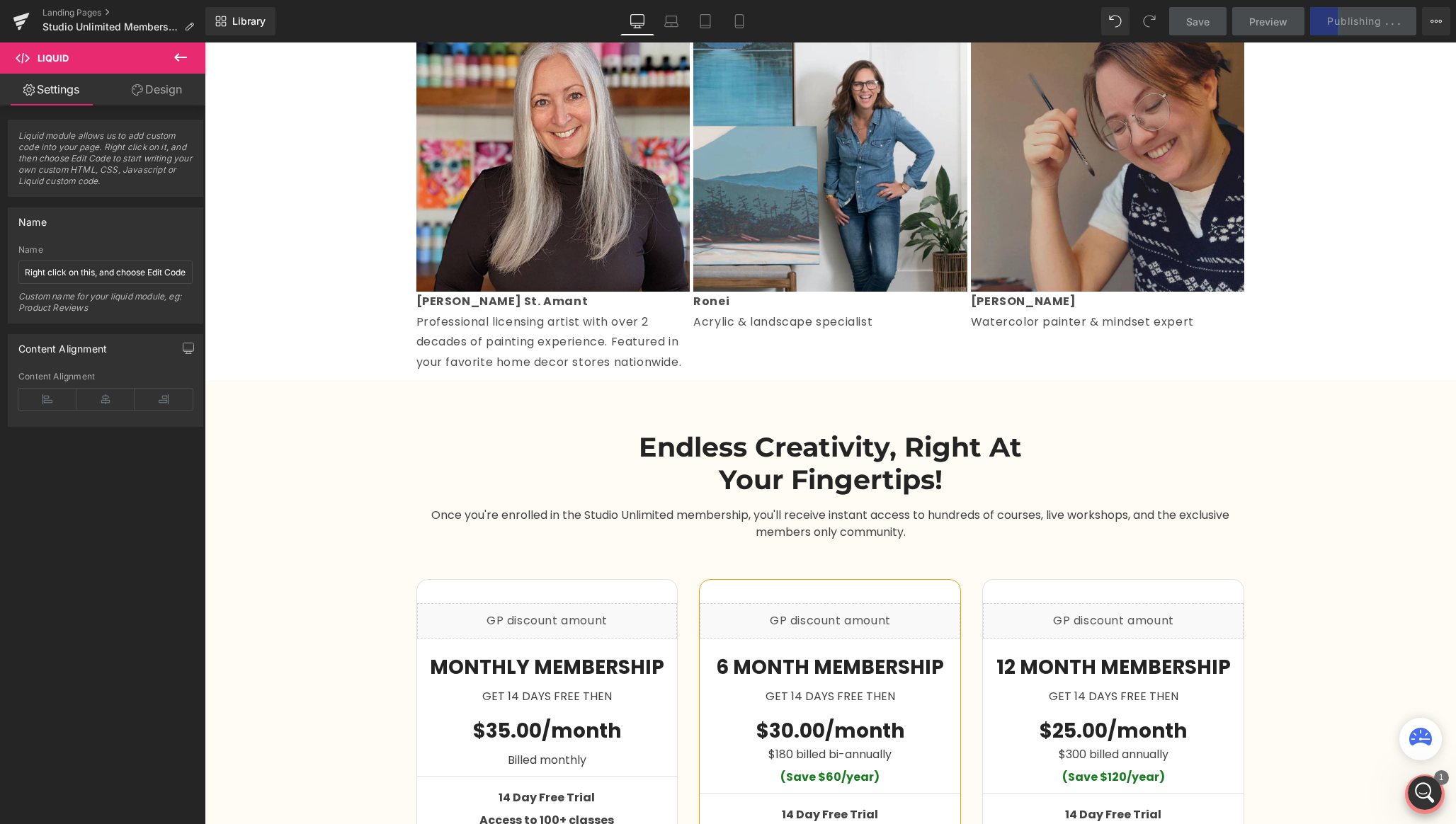
scroll to position [1738, 0]
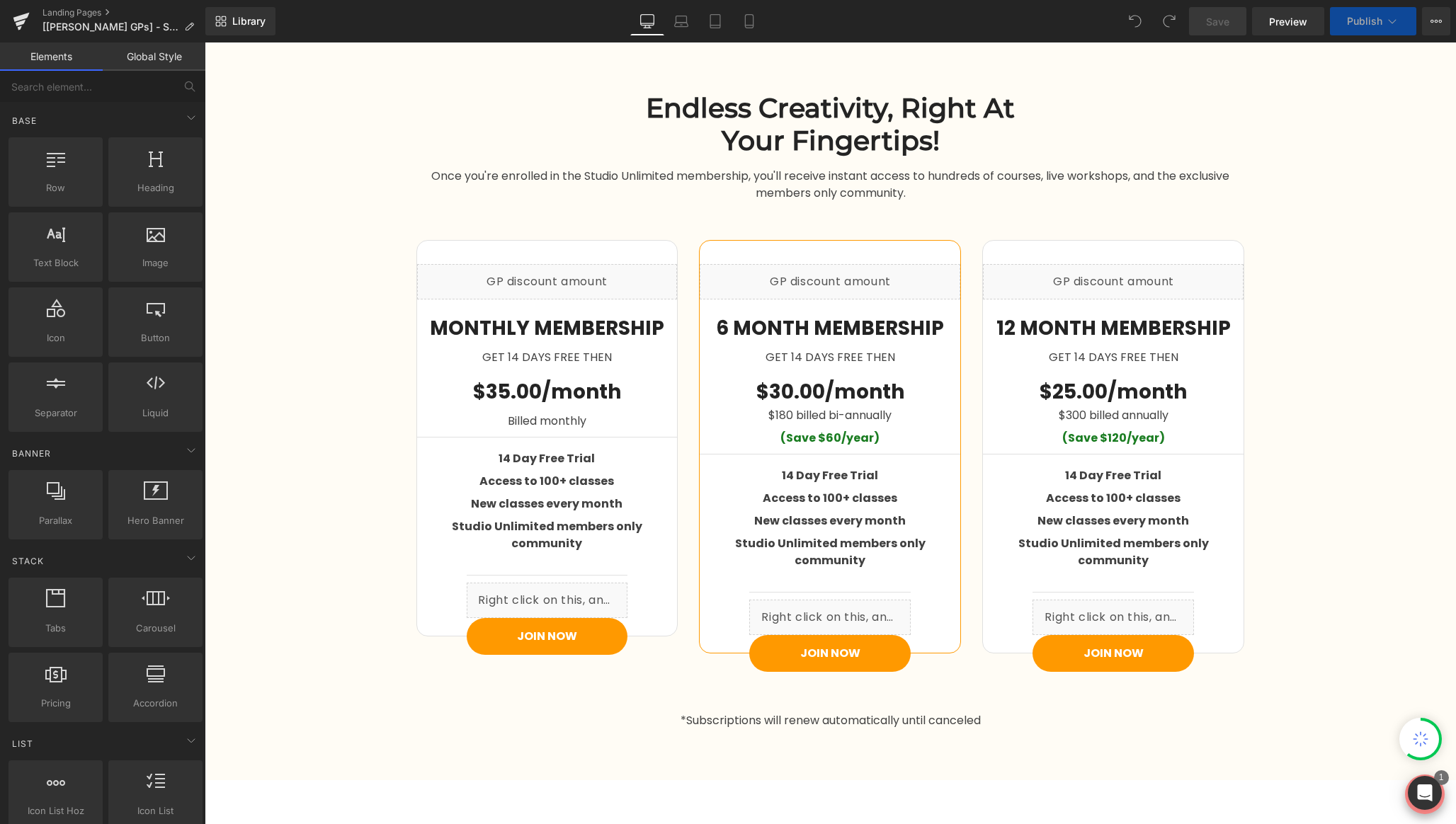
scroll to position [2155, 0]
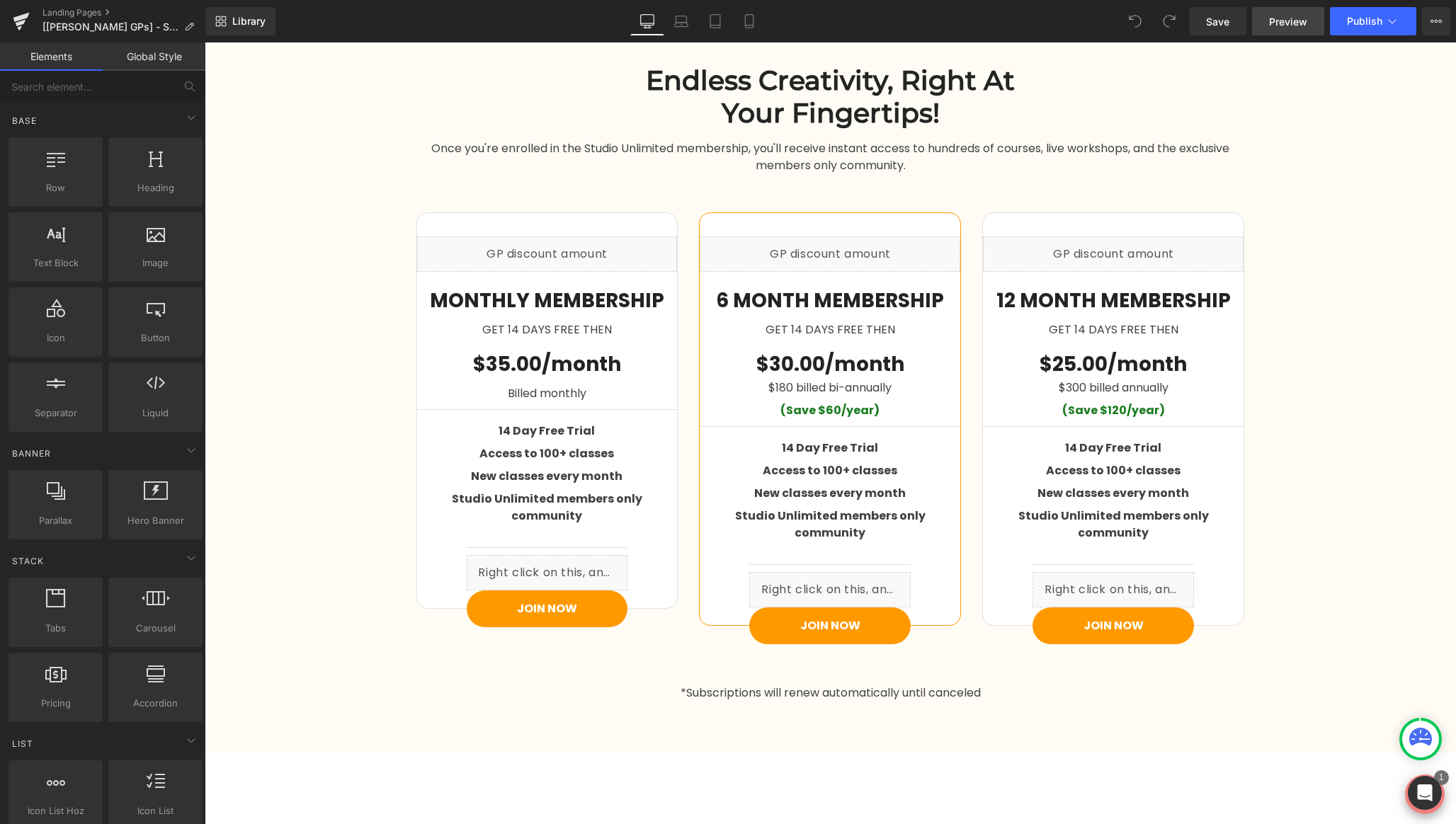
click at [1285, 22] on span "Preview" at bounding box center [1288, 22] width 38 height 15
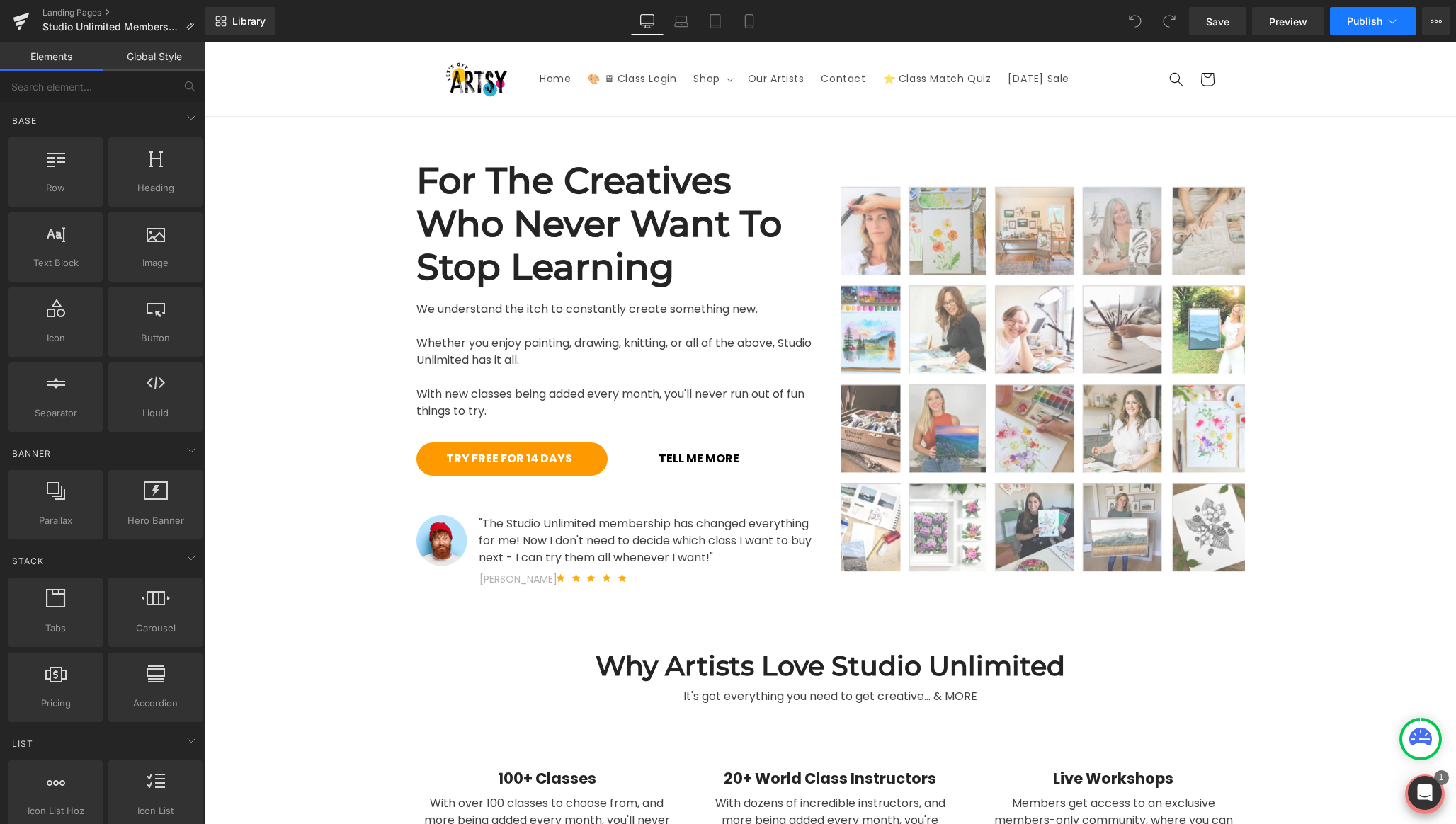
click at [1366, 25] on span "Publish" at bounding box center [1364, 21] width 35 height 11
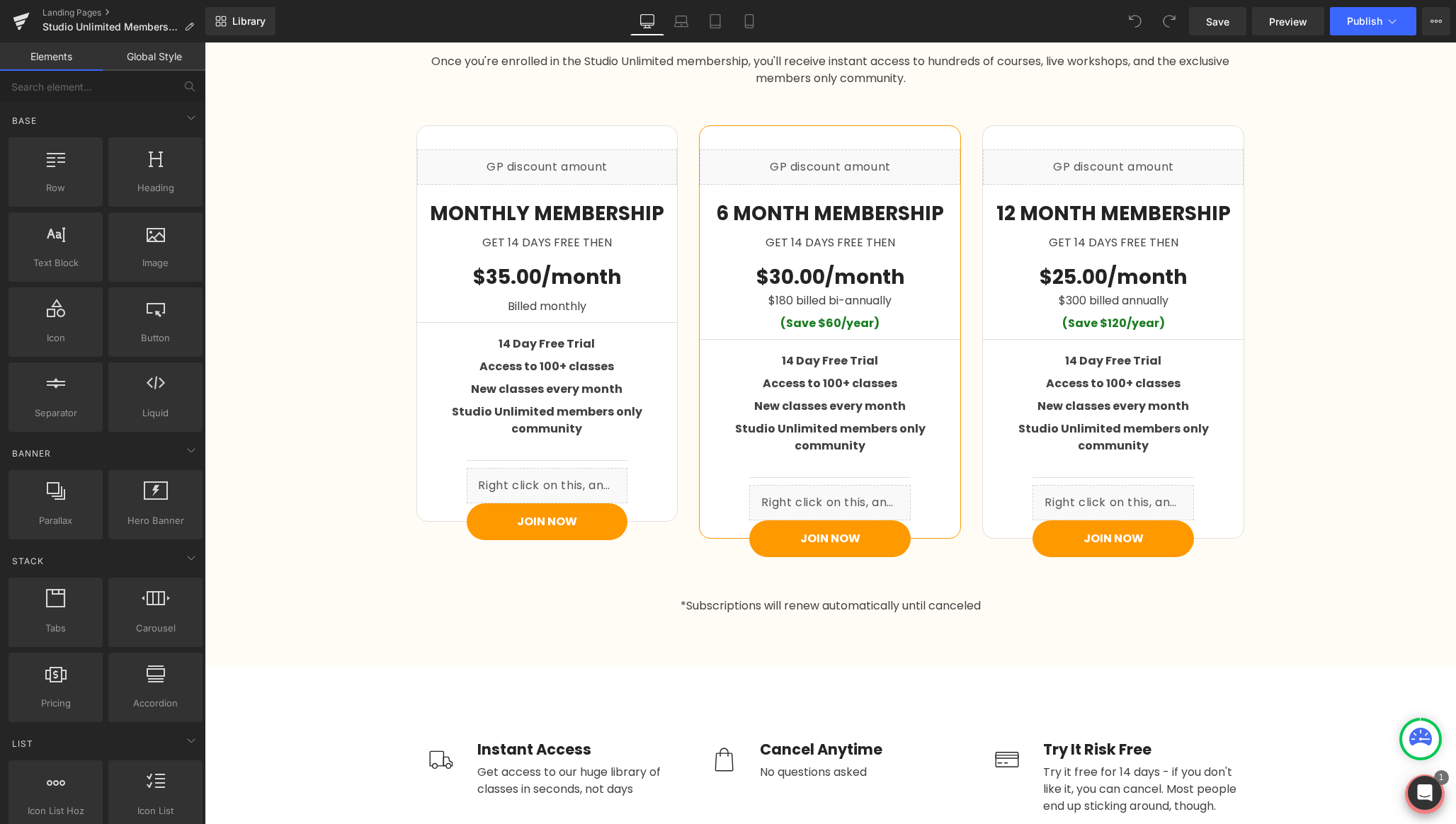
scroll to position [2413, 0]
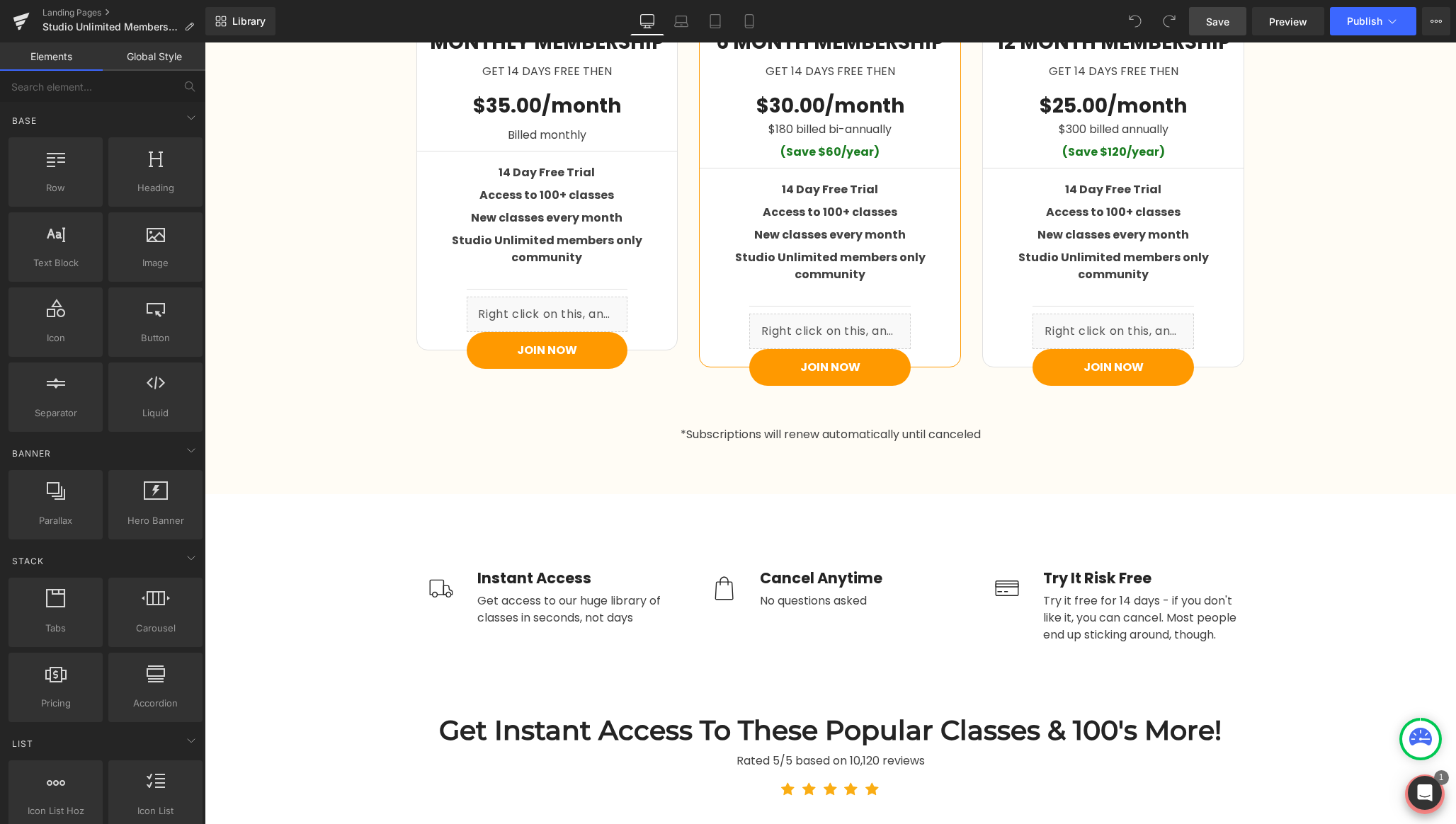
click at [1221, 19] on span "Save" at bounding box center [1217, 22] width 23 height 15
click at [1371, 19] on span "Publish" at bounding box center [1364, 21] width 35 height 11
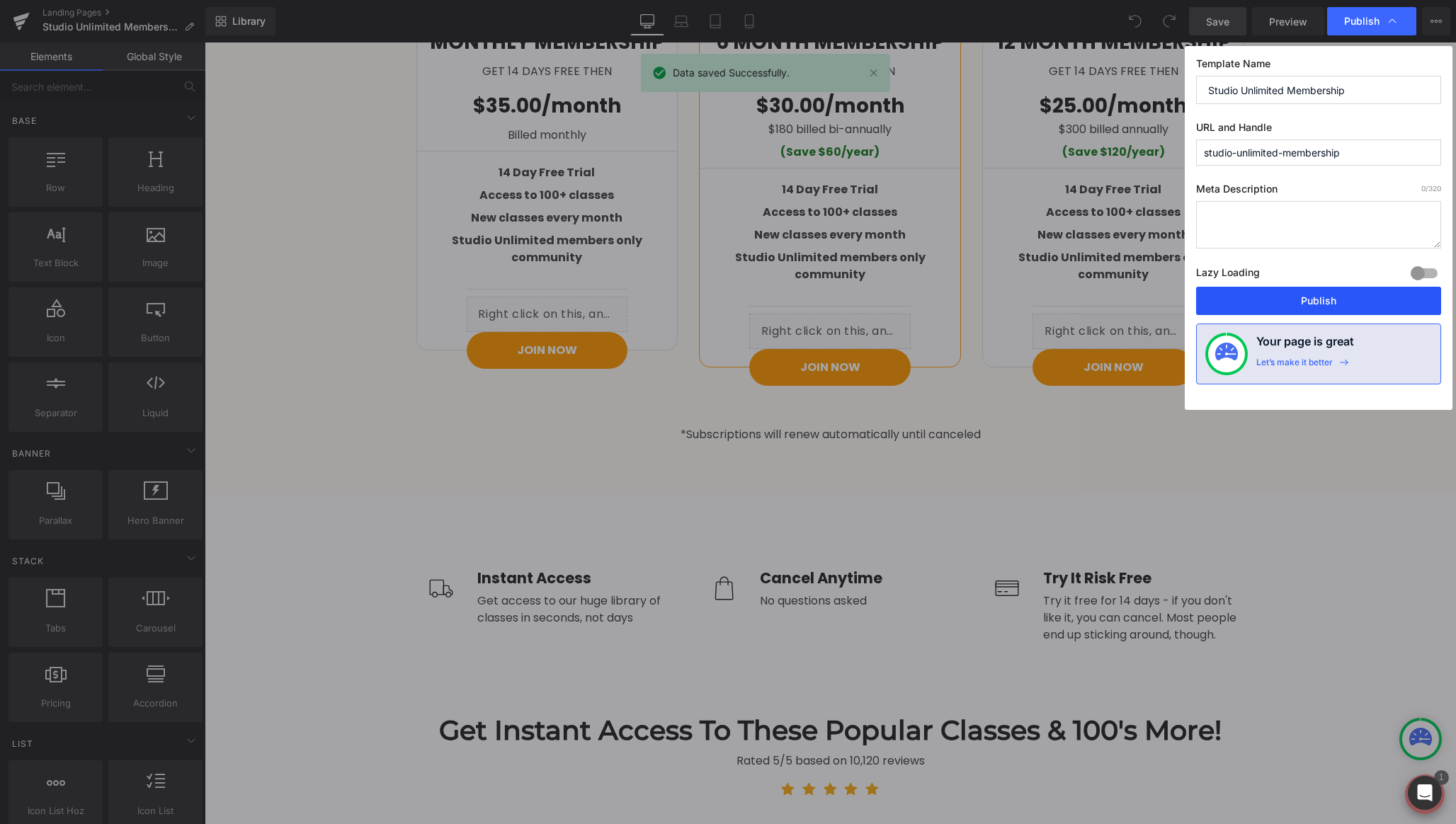
click at [1299, 298] on button "Publish" at bounding box center [1318, 301] width 245 height 28
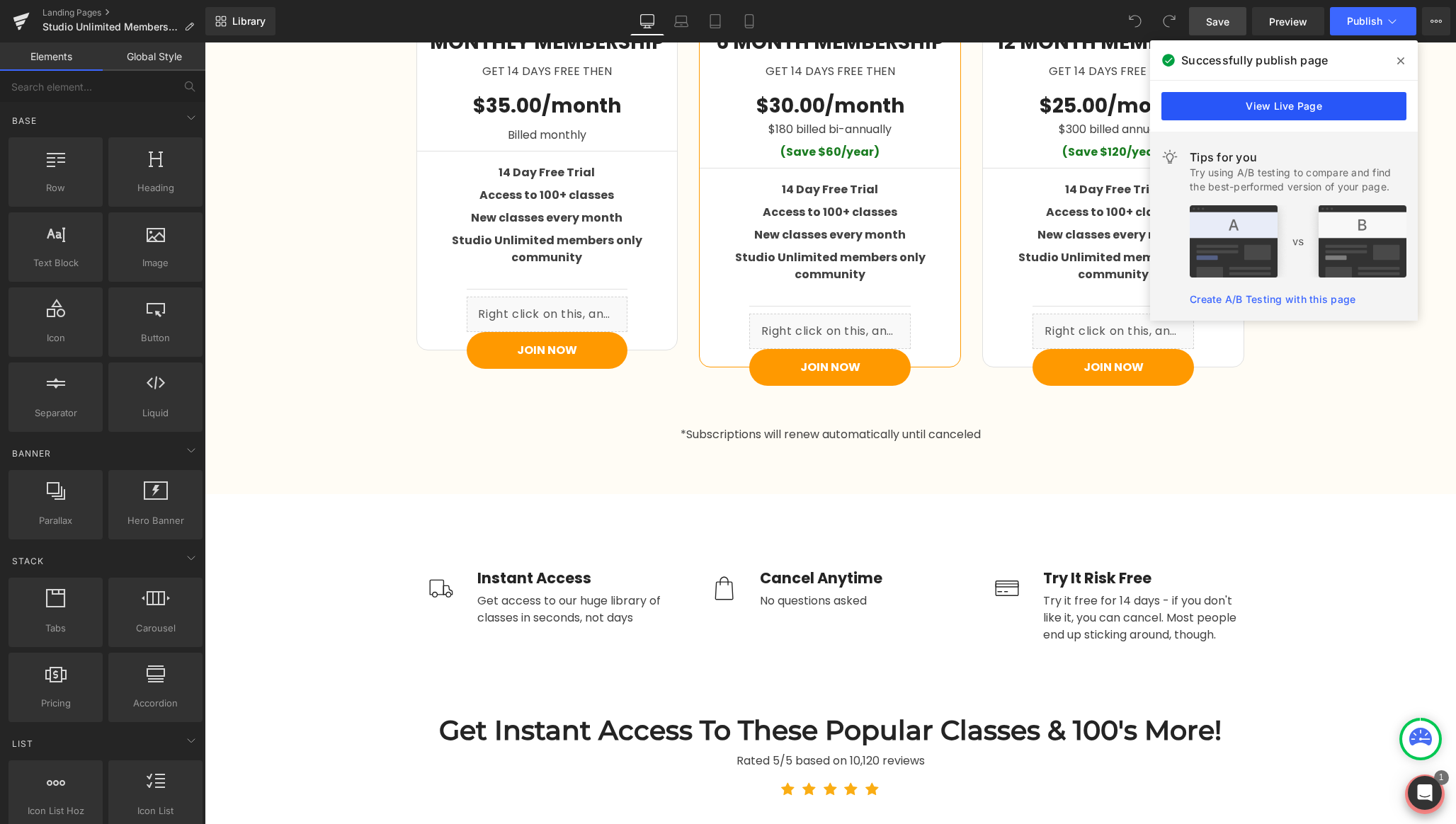
click at [1261, 100] on link "View Live Page" at bounding box center [1284, 106] width 245 height 28
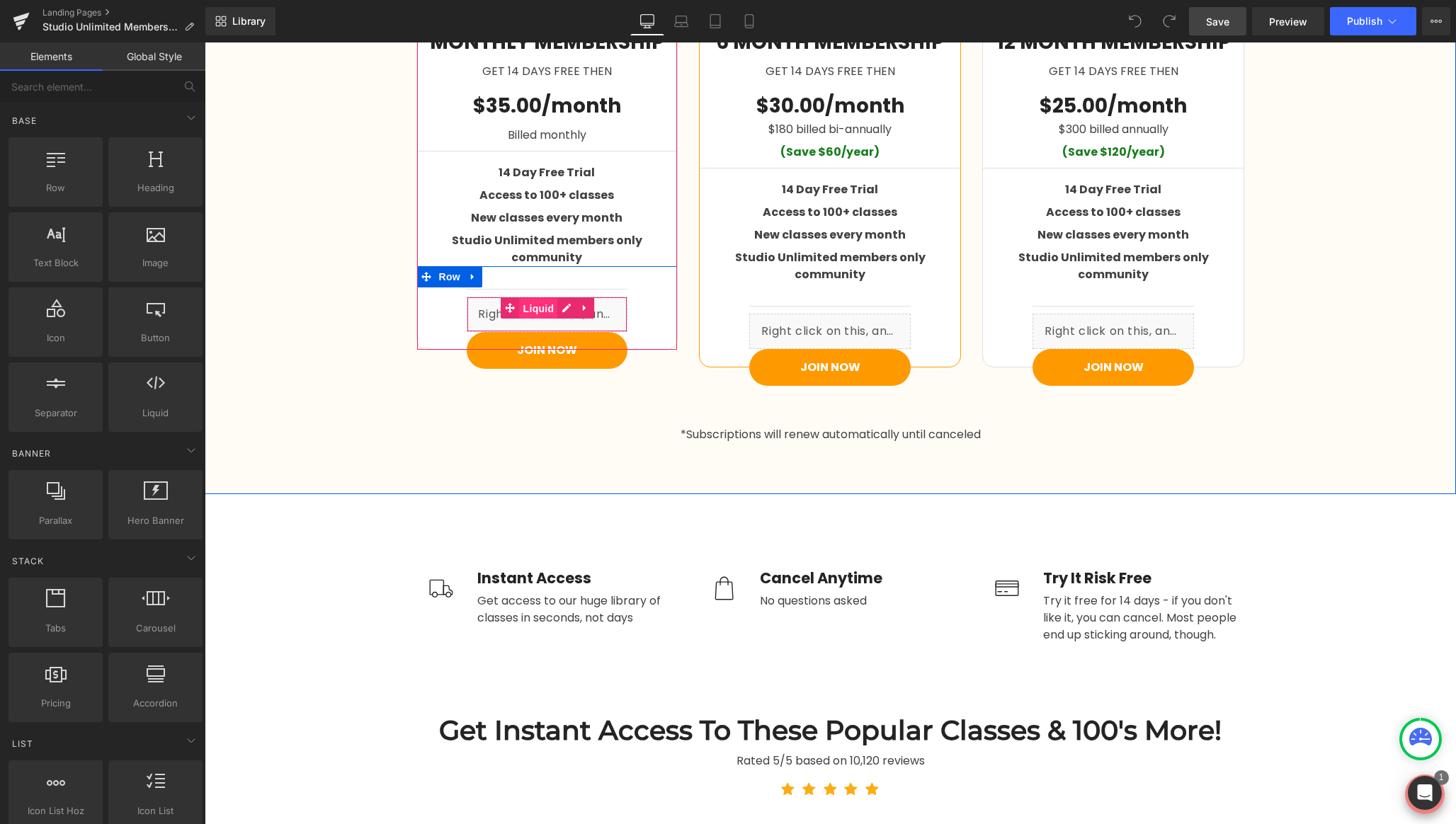
click at [540, 298] on span "Liquid" at bounding box center [538, 308] width 38 height 21
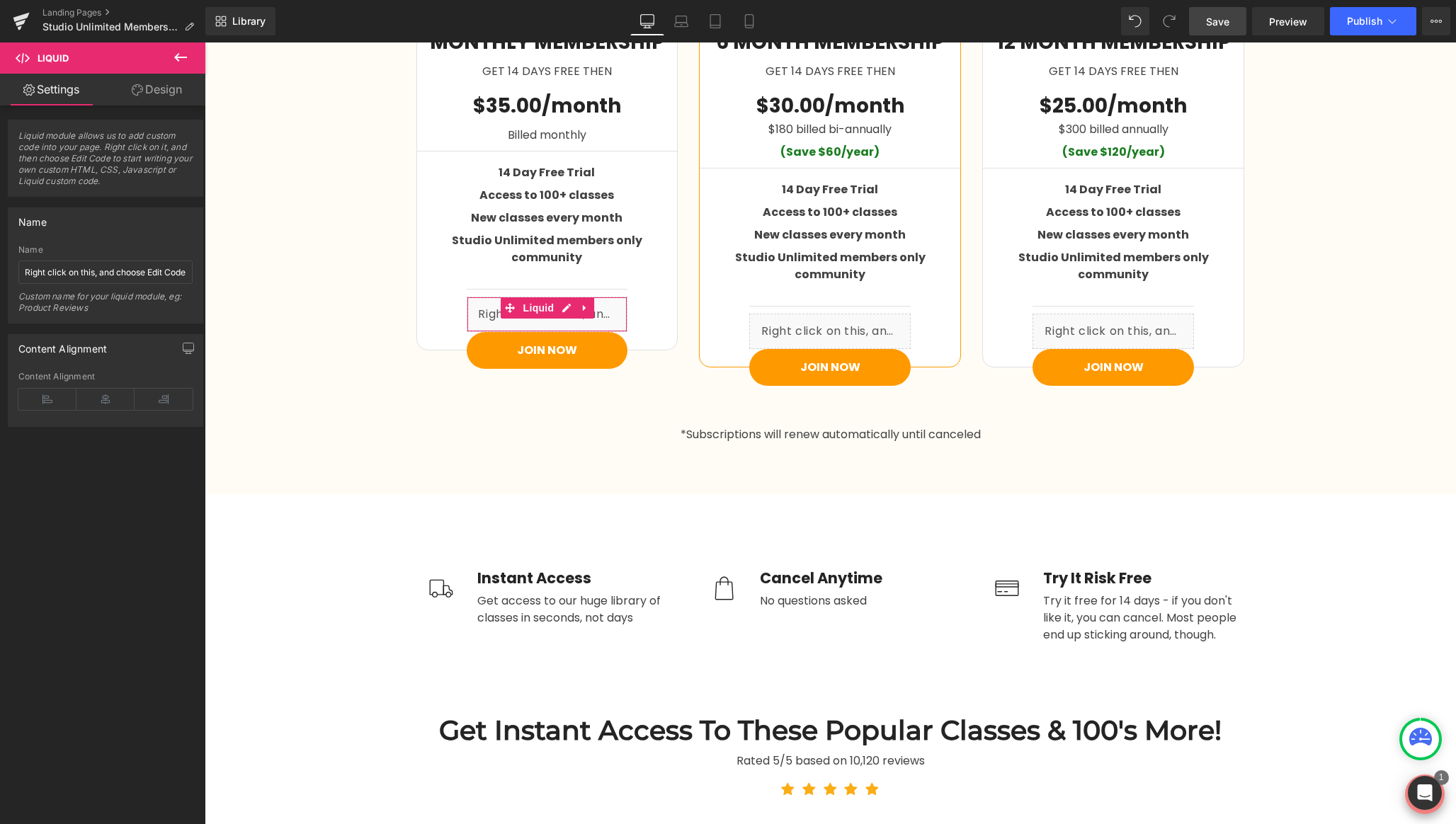
click at [153, 94] on link "Design" at bounding box center [156, 89] width 103 height 32
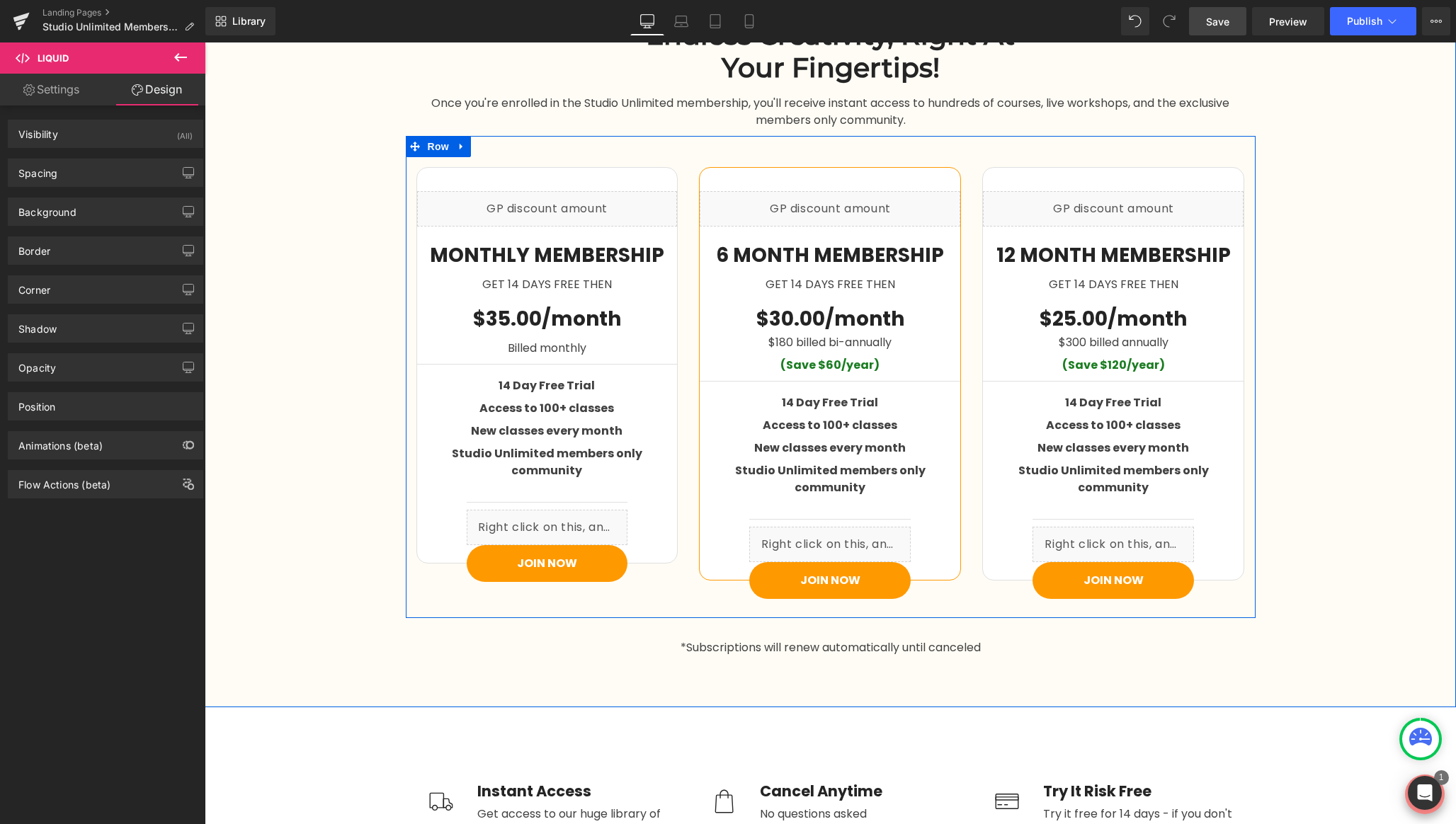
scroll to position [2198, 0]
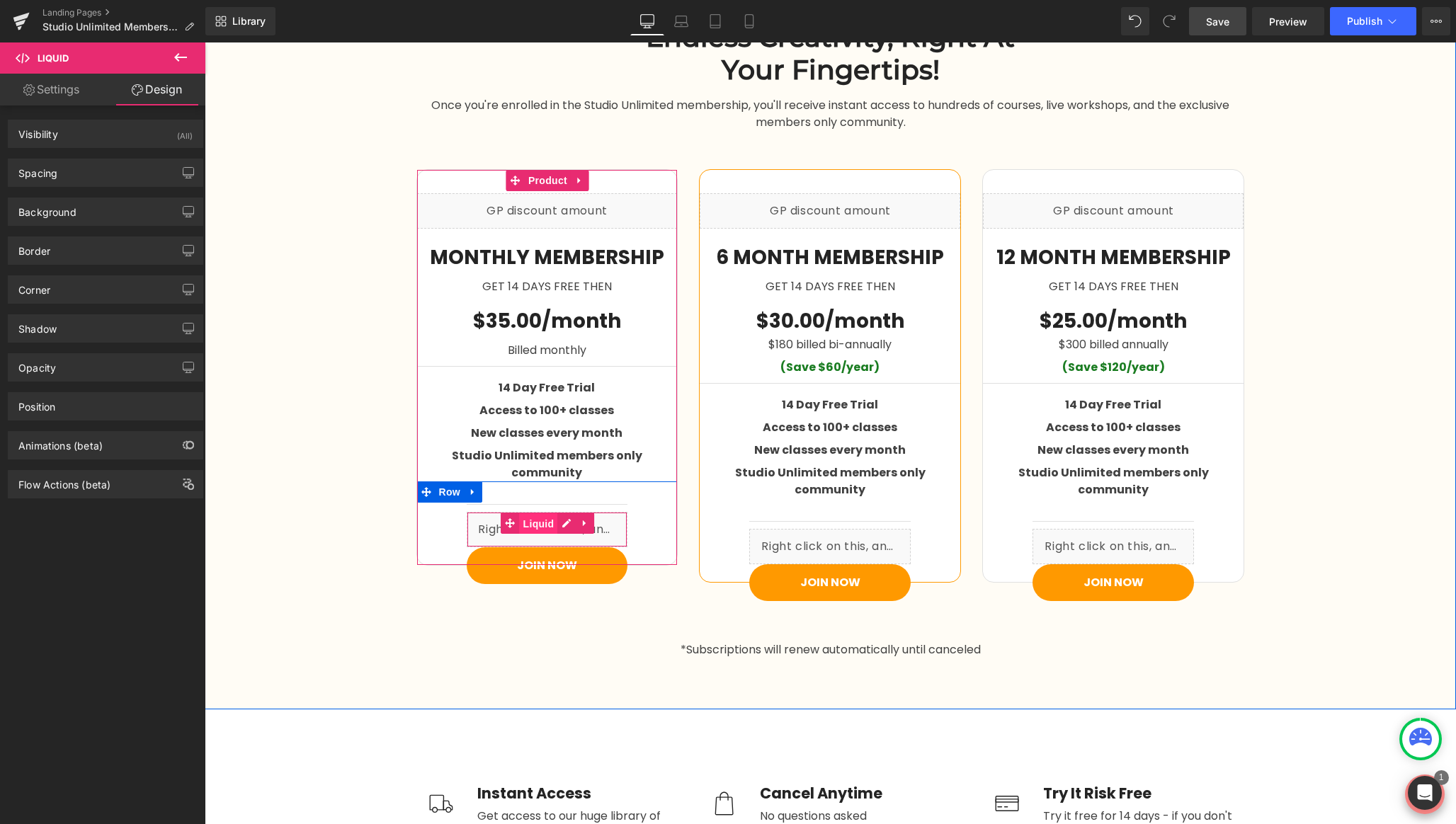
click at [534, 513] on span "Liquid" at bounding box center [538, 524] width 38 height 21
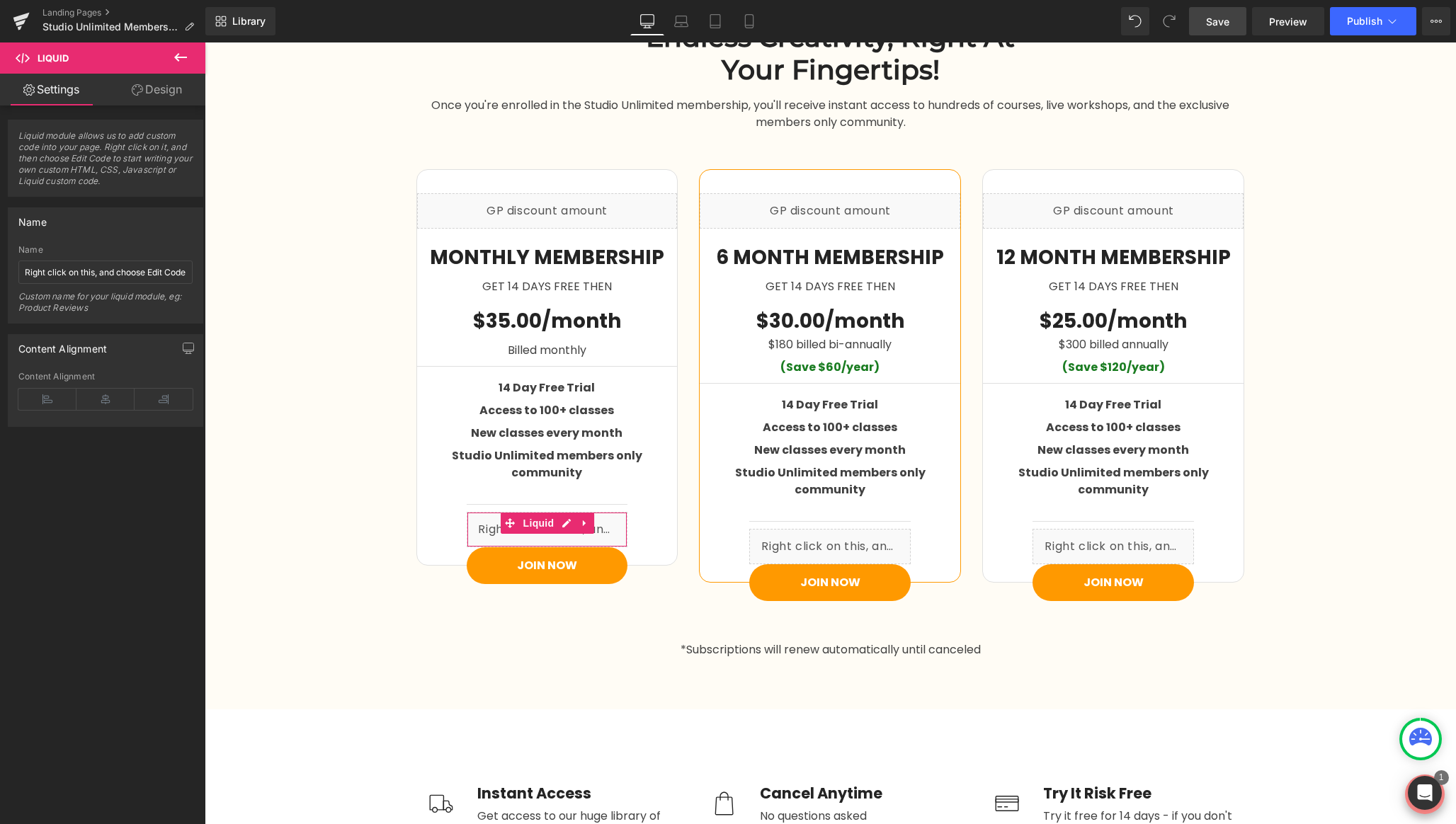
click at [161, 96] on link "Design" at bounding box center [156, 89] width 103 height 32
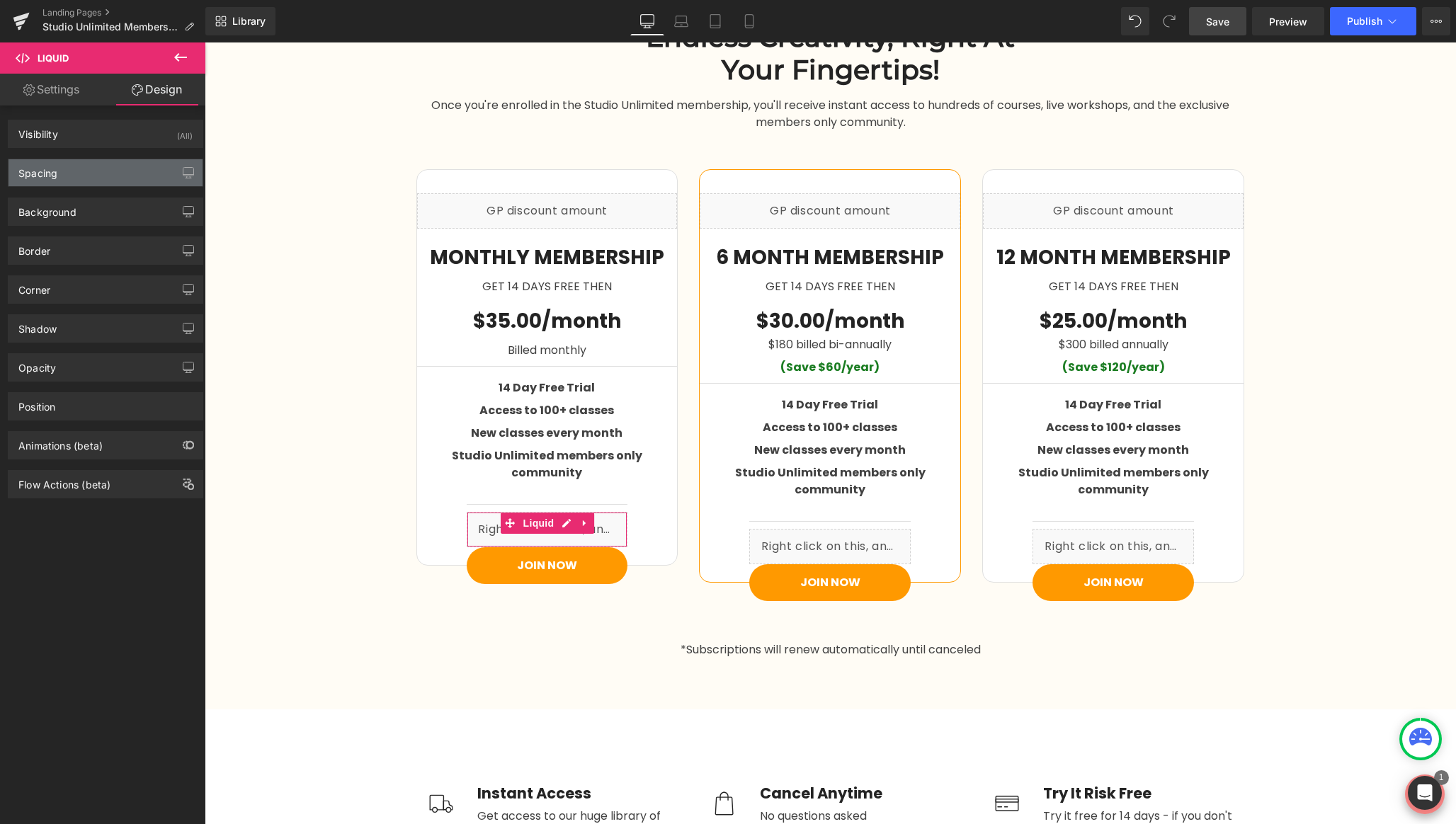
click at [67, 178] on div "Spacing" at bounding box center [105, 173] width 194 height 27
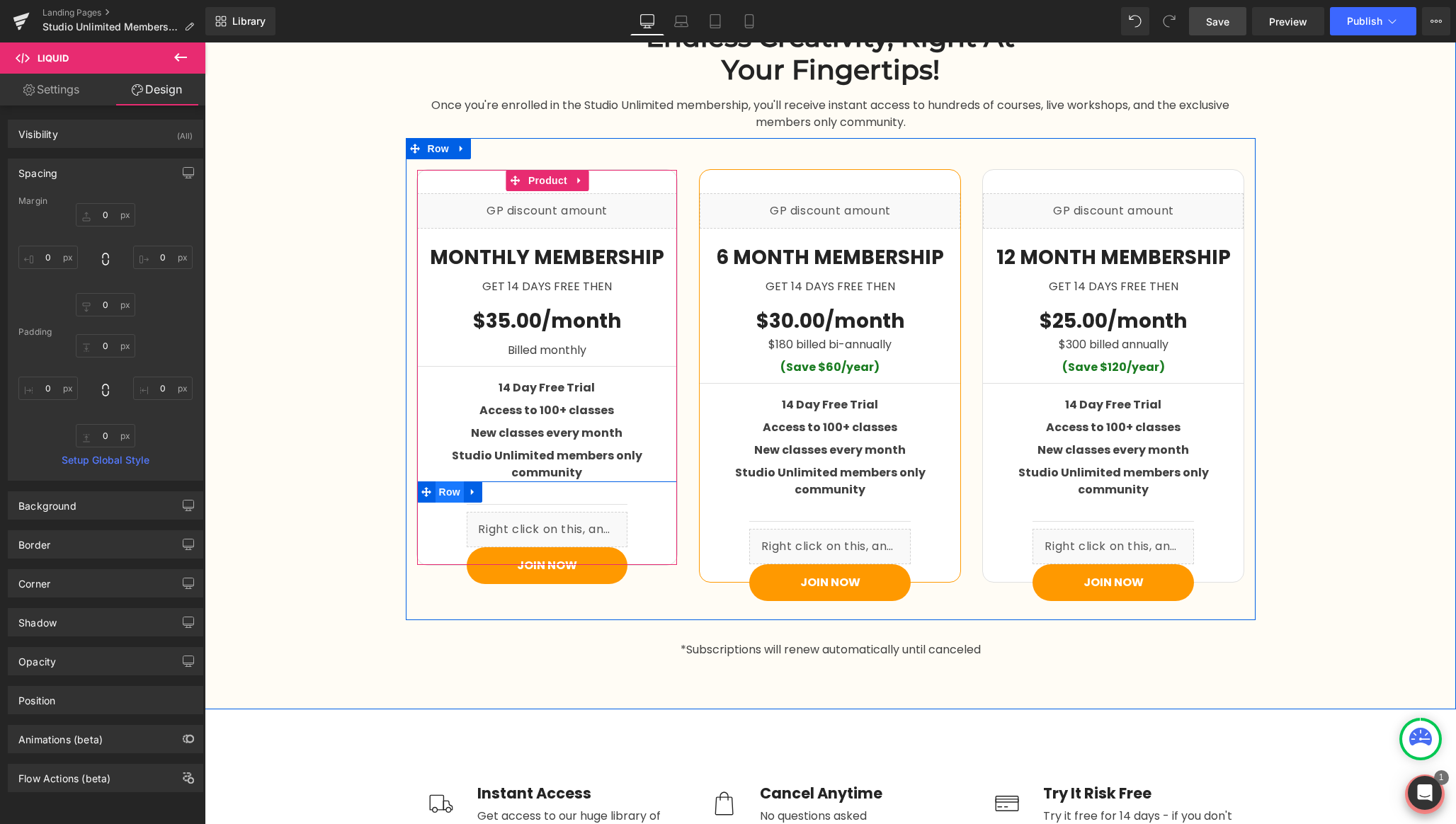
click at [450, 481] on span "Row" at bounding box center [450, 492] width 28 height 21
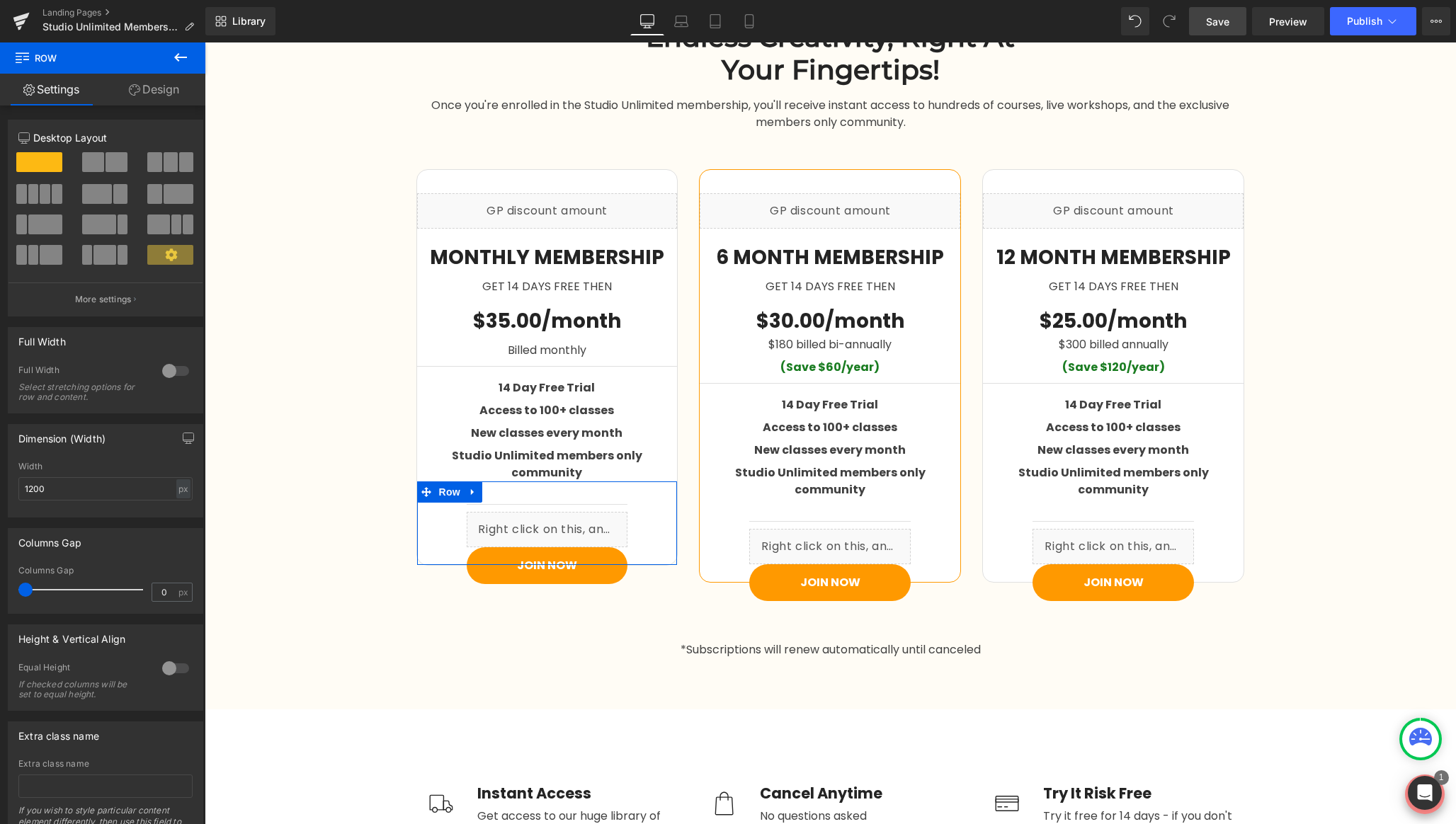
click at [168, 373] on div at bounding box center [175, 371] width 34 height 22
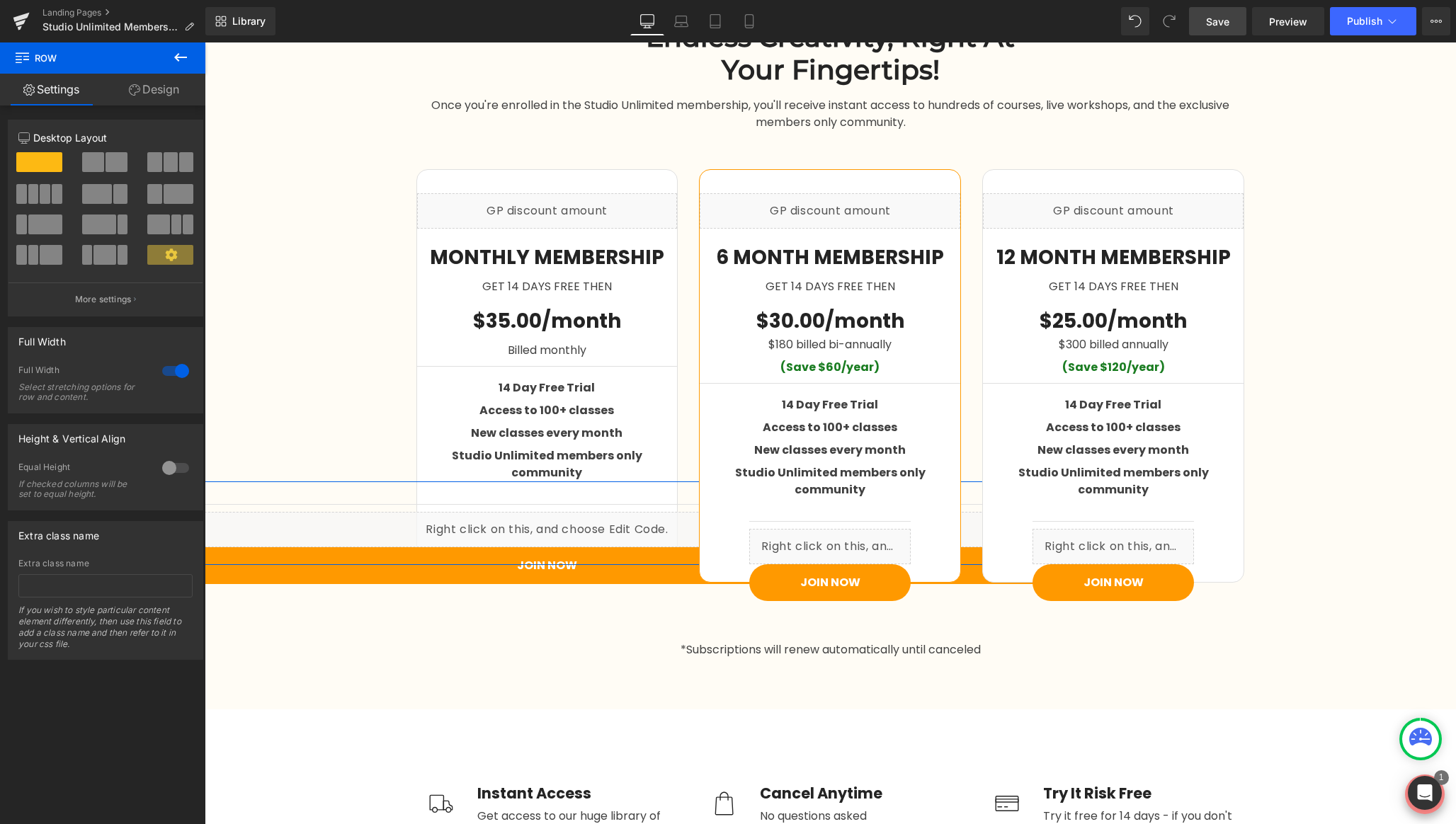
scroll to position [2078, 0]
click at [168, 373] on div at bounding box center [175, 371] width 34 height 22
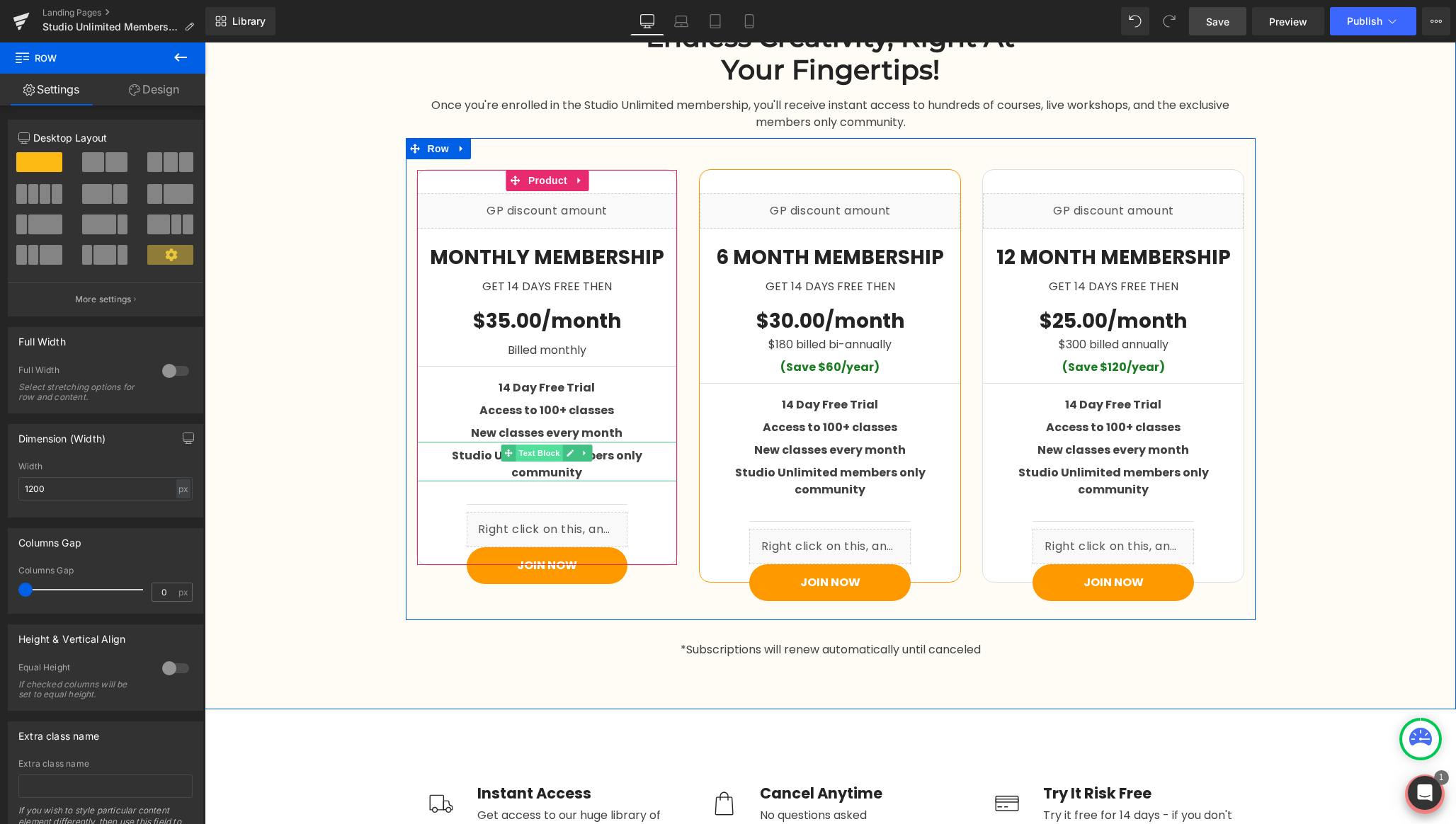
click at [543, 457] on span "Text Block" at bounding box center [540, 453] width 46 height 17
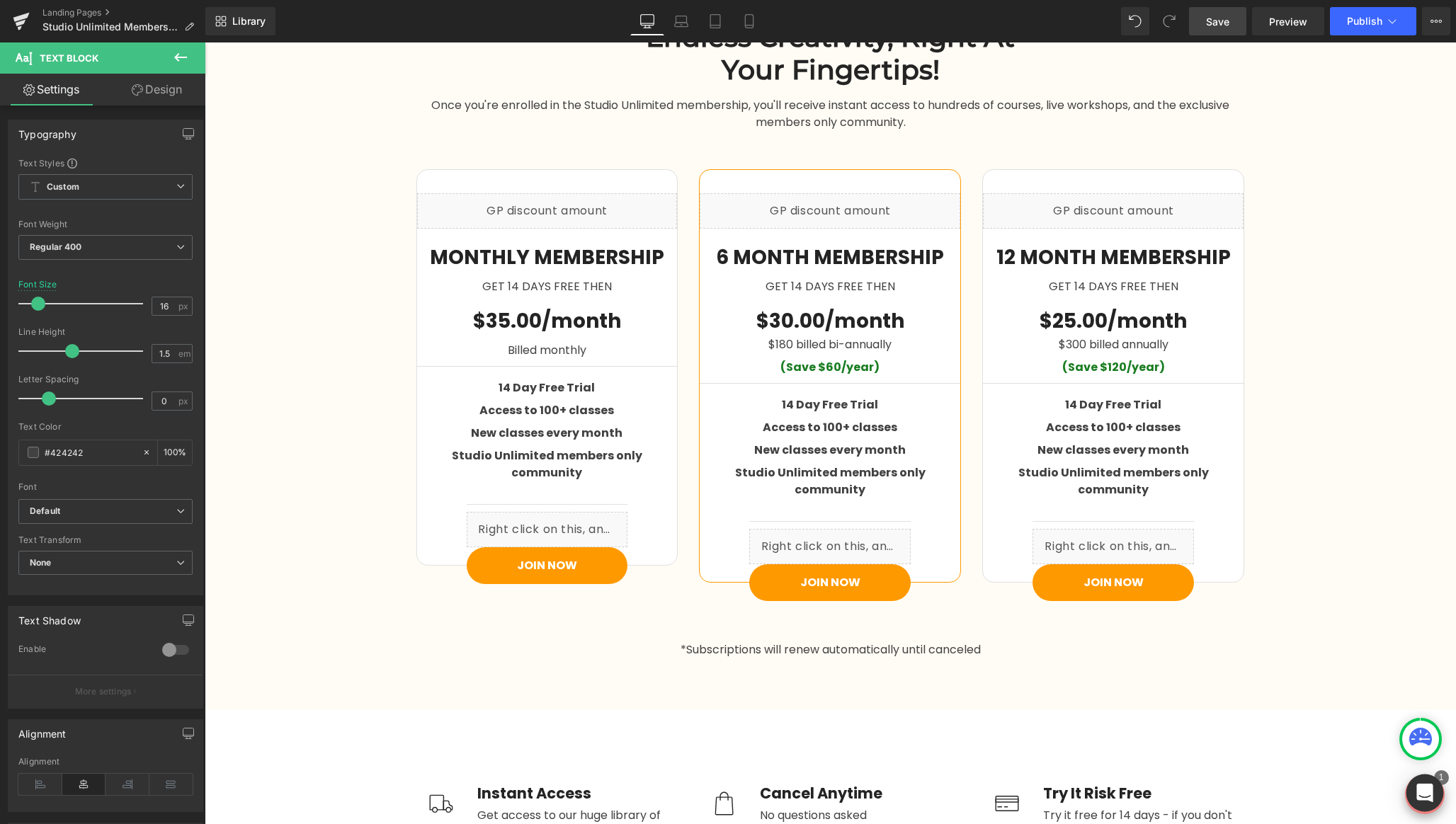
click at [1422, 790] on icon "Open Intercom Messenger" at bounding box center [1425, 793] width 16 height 19
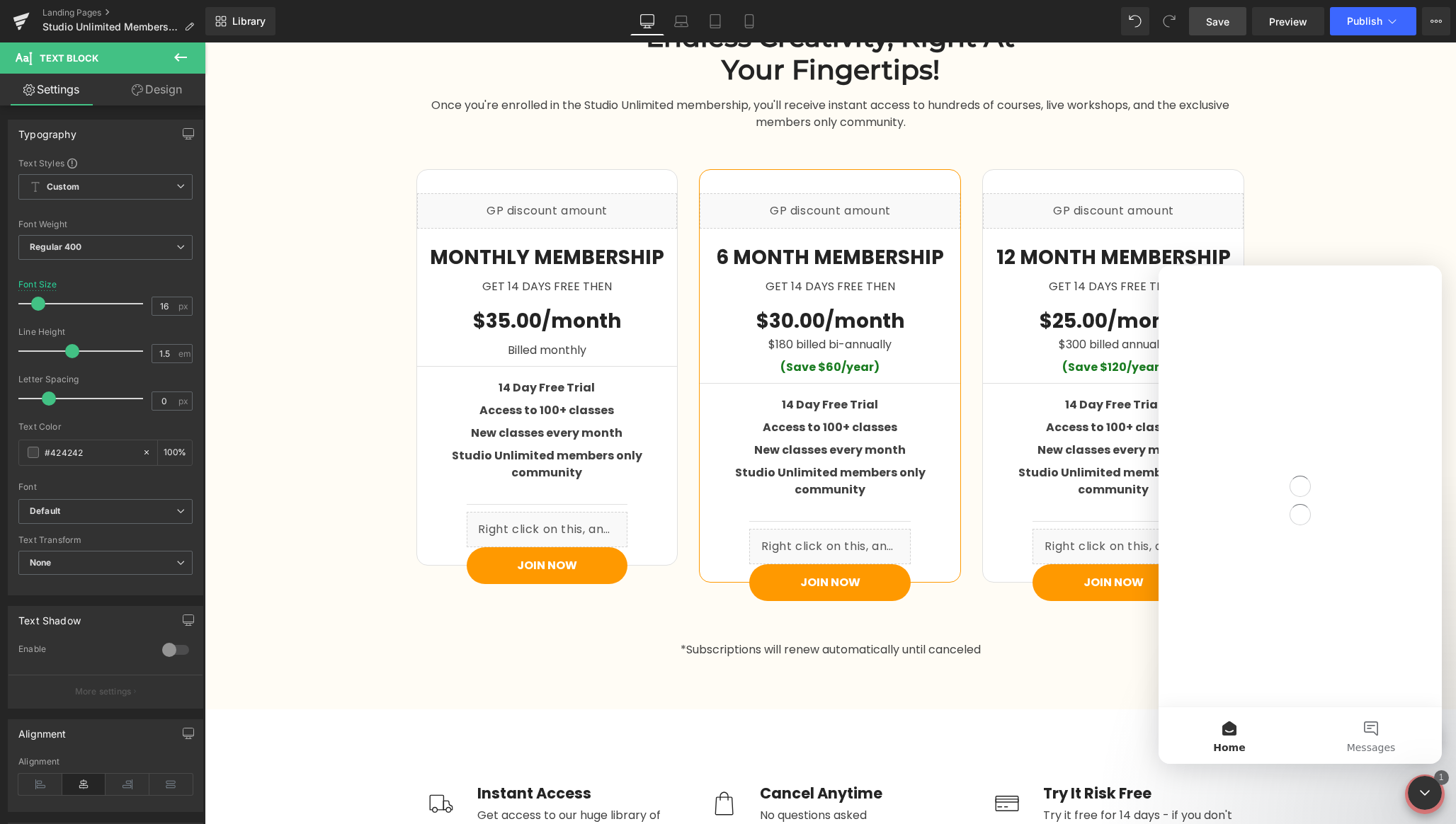
scroll to position [0, 0]
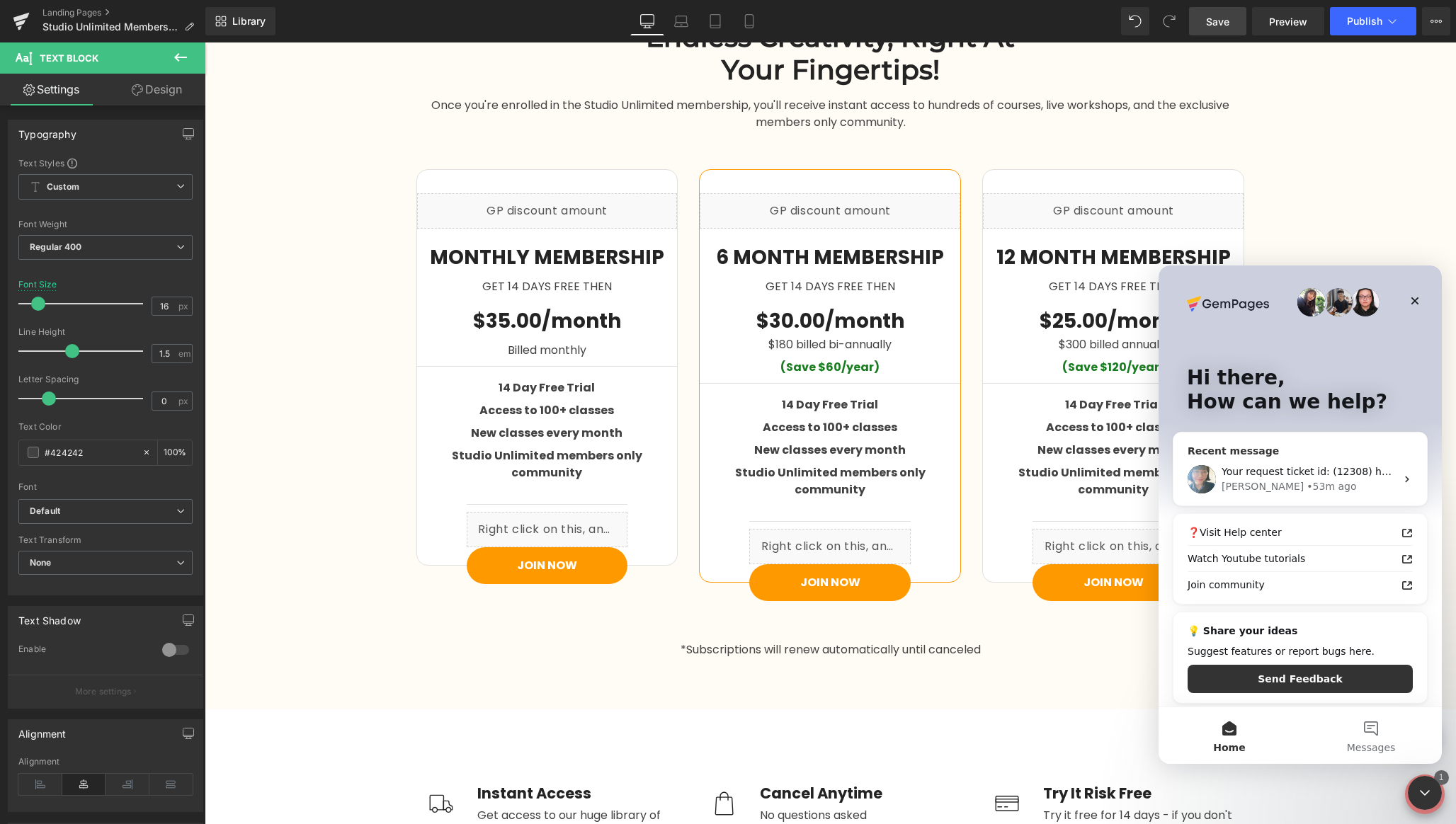
click at [1306, 487] on div "• 53m ago" at bounding box center [1331, 486] width 49 height 15
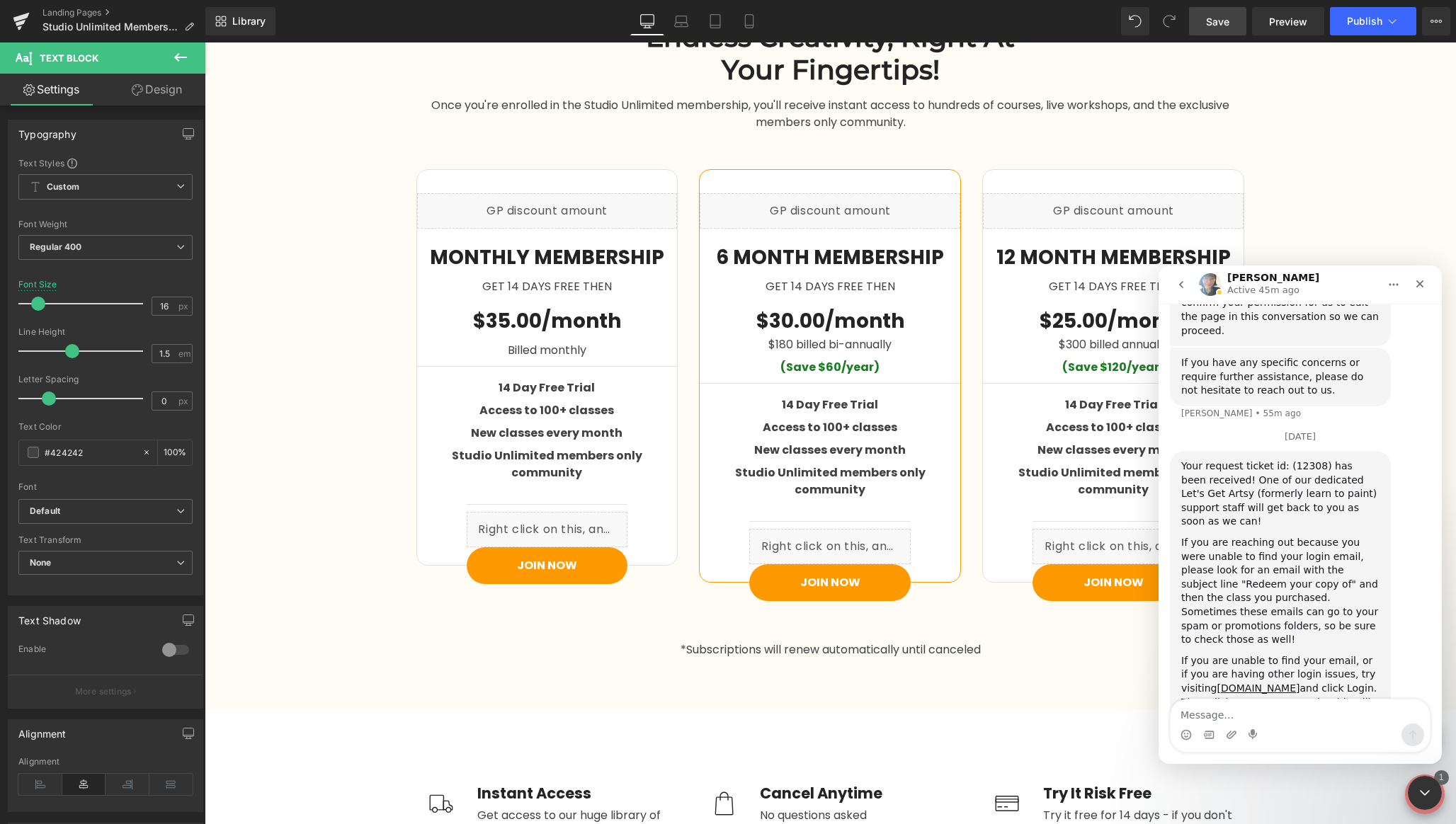
click at [1225, 715] on textarea "Message…" at bounding box center [1300, 712] width 259 height 24
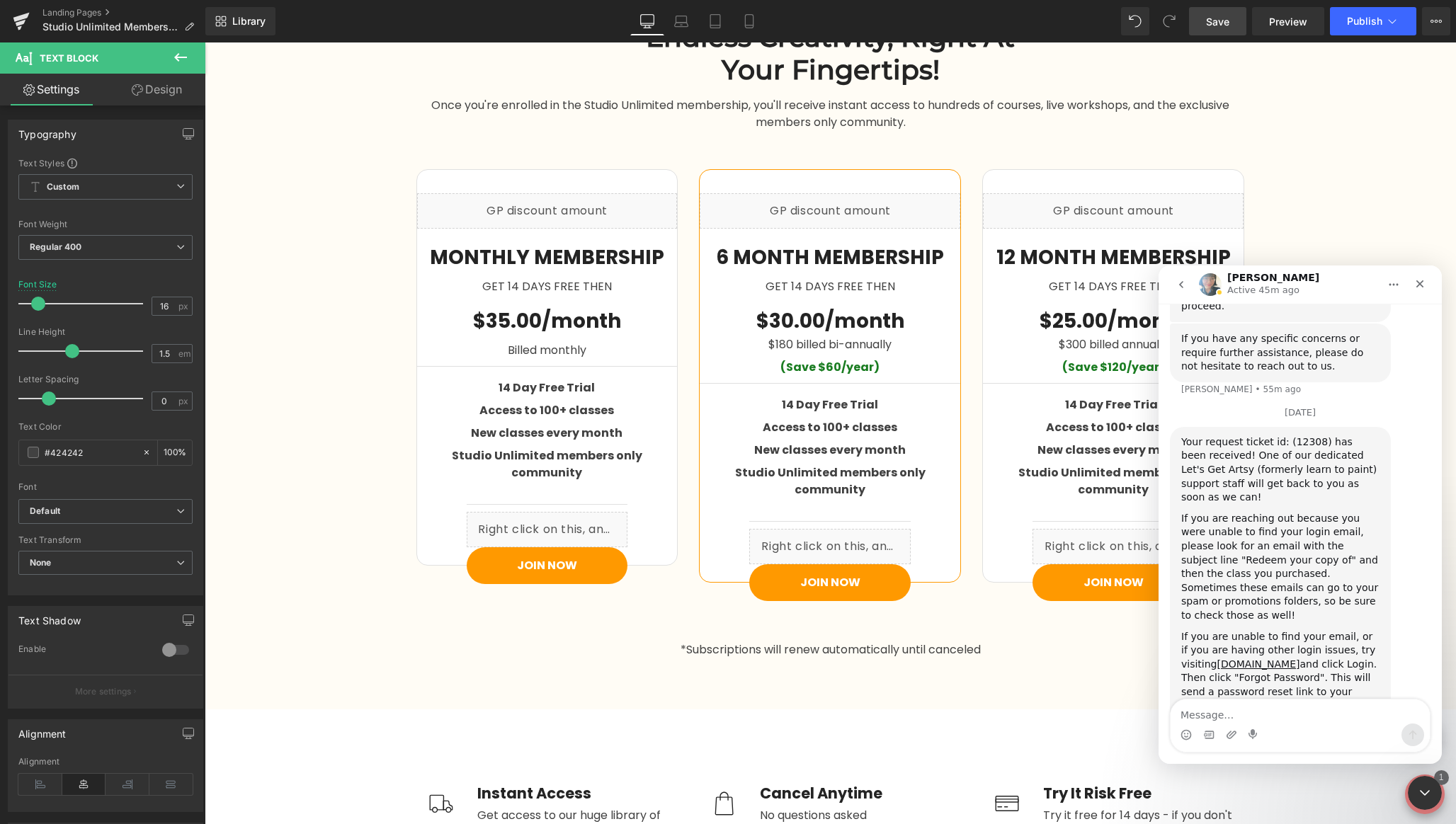
scroll to position [3762, 0]
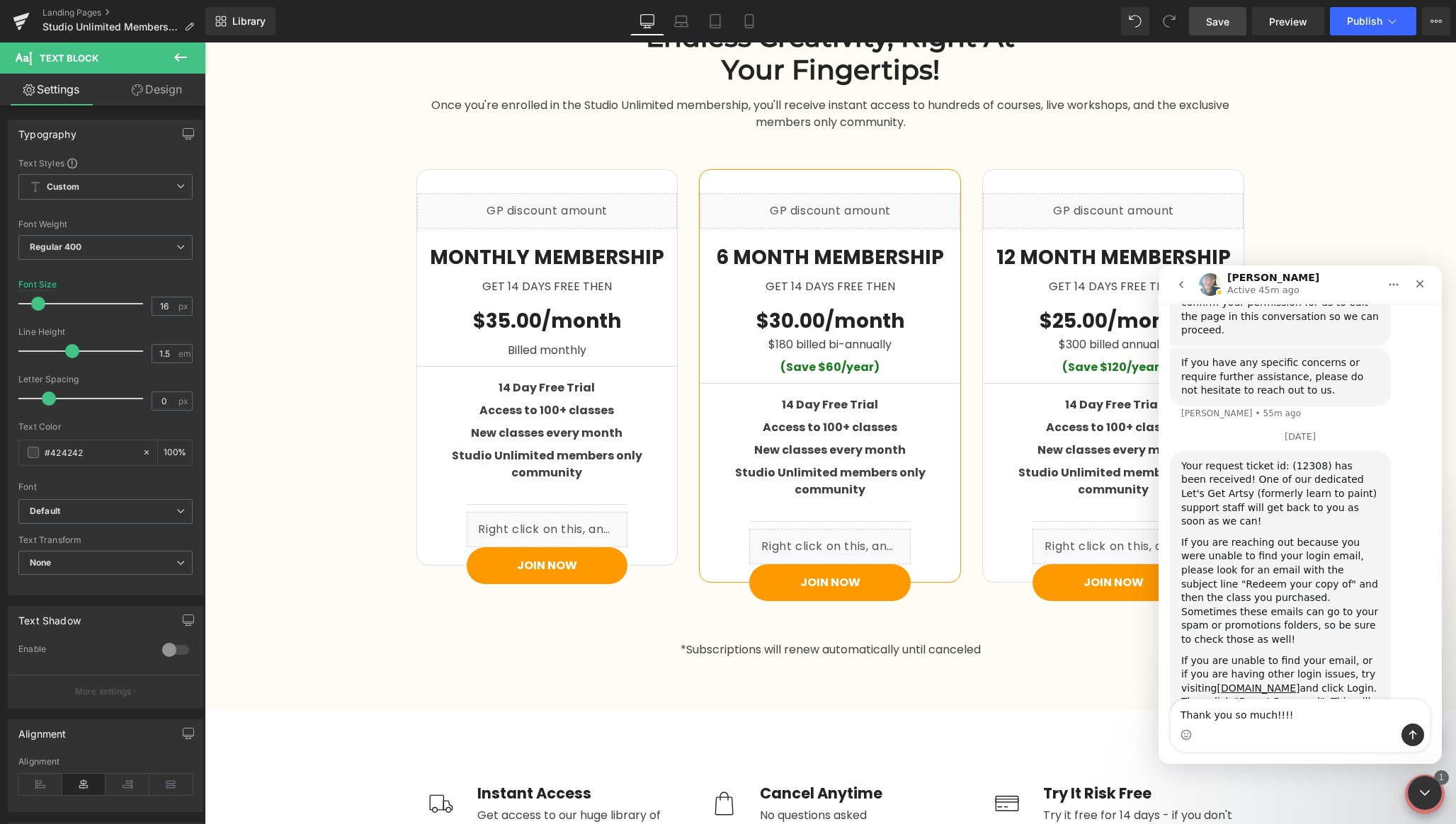
type textarea "Thank you so much!!!!!"
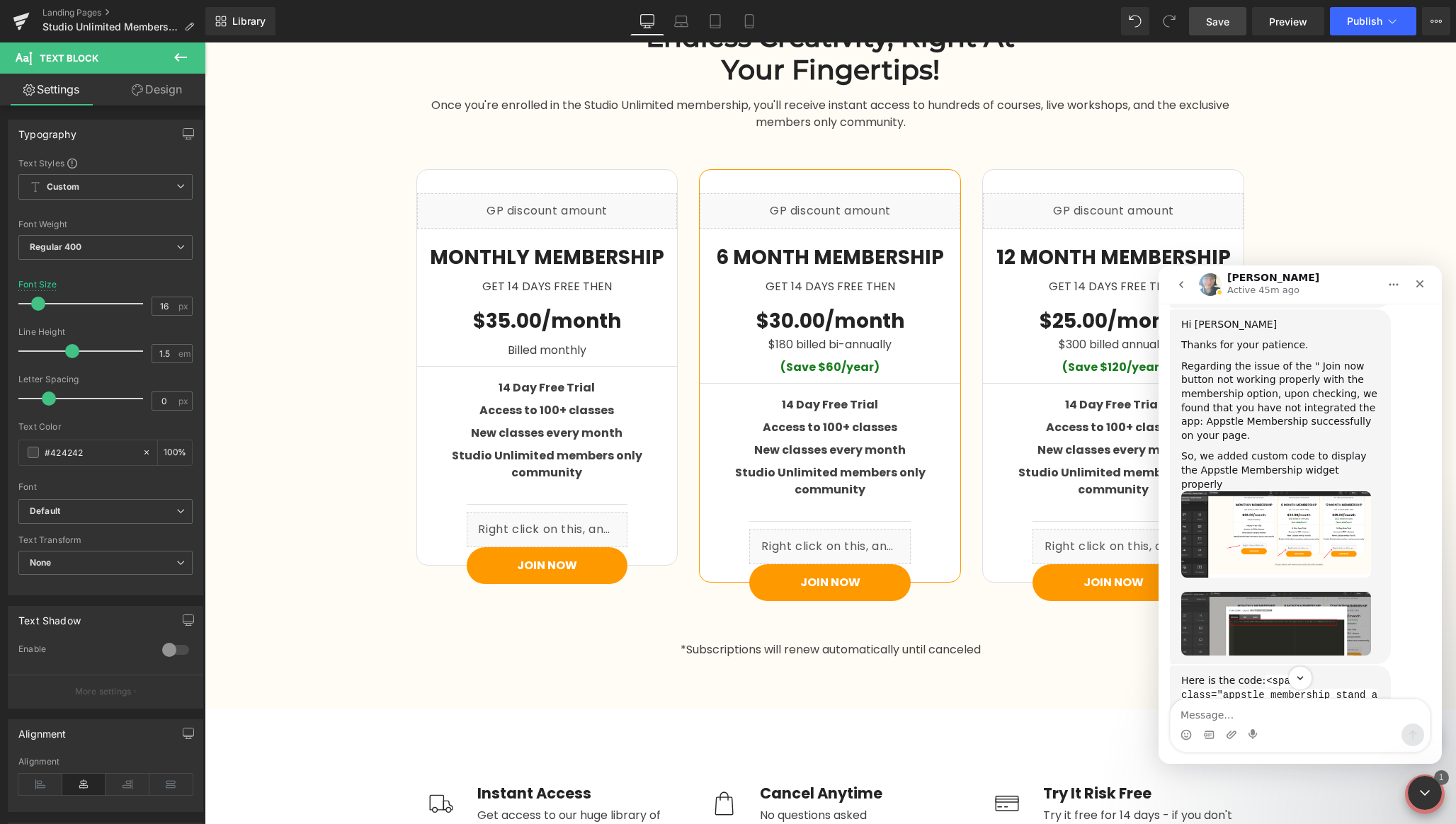
scroll to position [3184, 0]
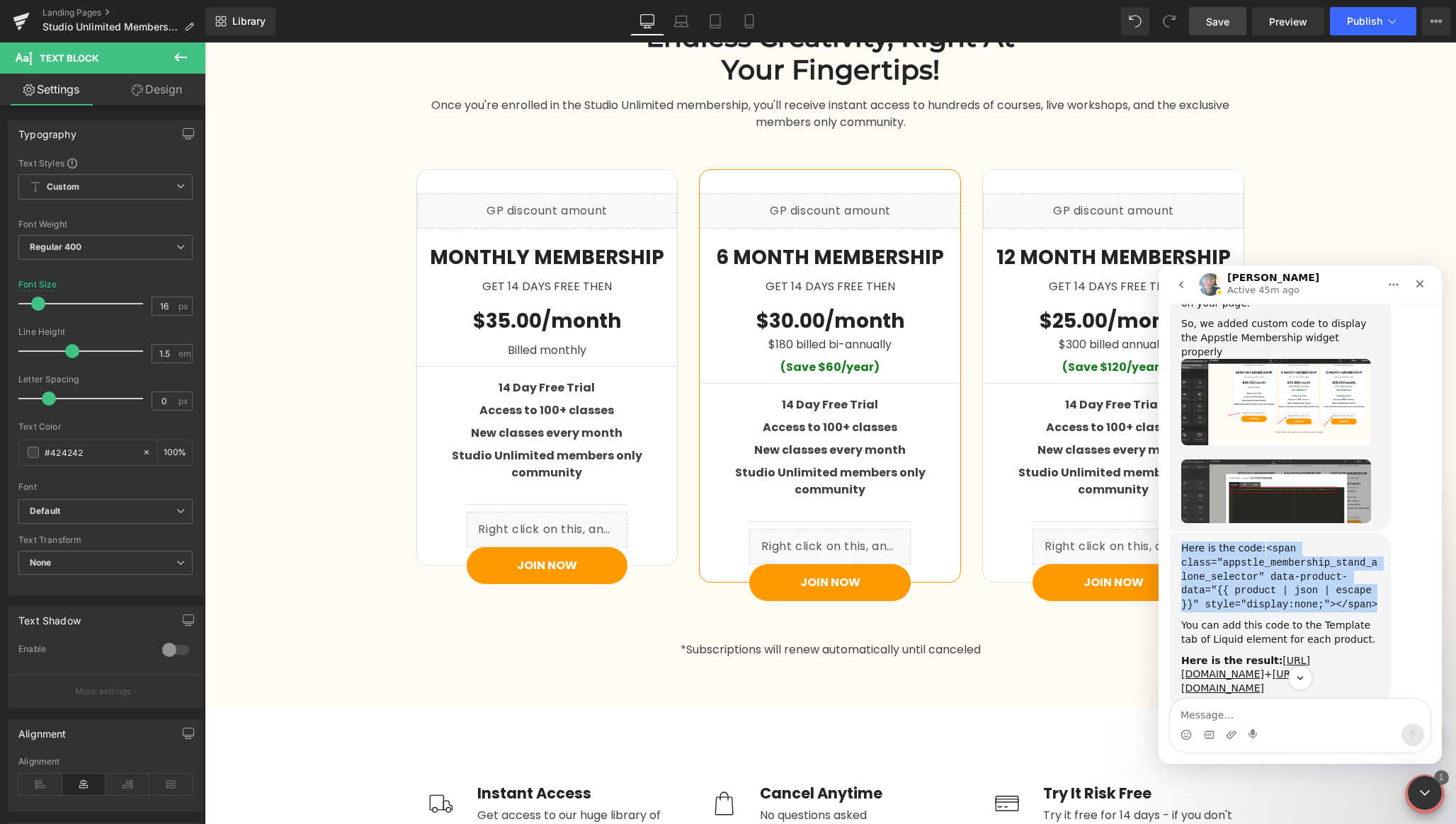
drag, startPoint x: 1376, startPoint y: 410, endPoint x: 1190, endPoint y: 355, distance: 194.0
click at [1181, 542] on div "Here is the code: <span class="appstle_membership_stand_alone_selector" data-pr…" at bounding box center [1280, 577] width 198 height 70
copy div "Here is the code: <span class="appstle_membership_stand_alone_selector" data-pr…"
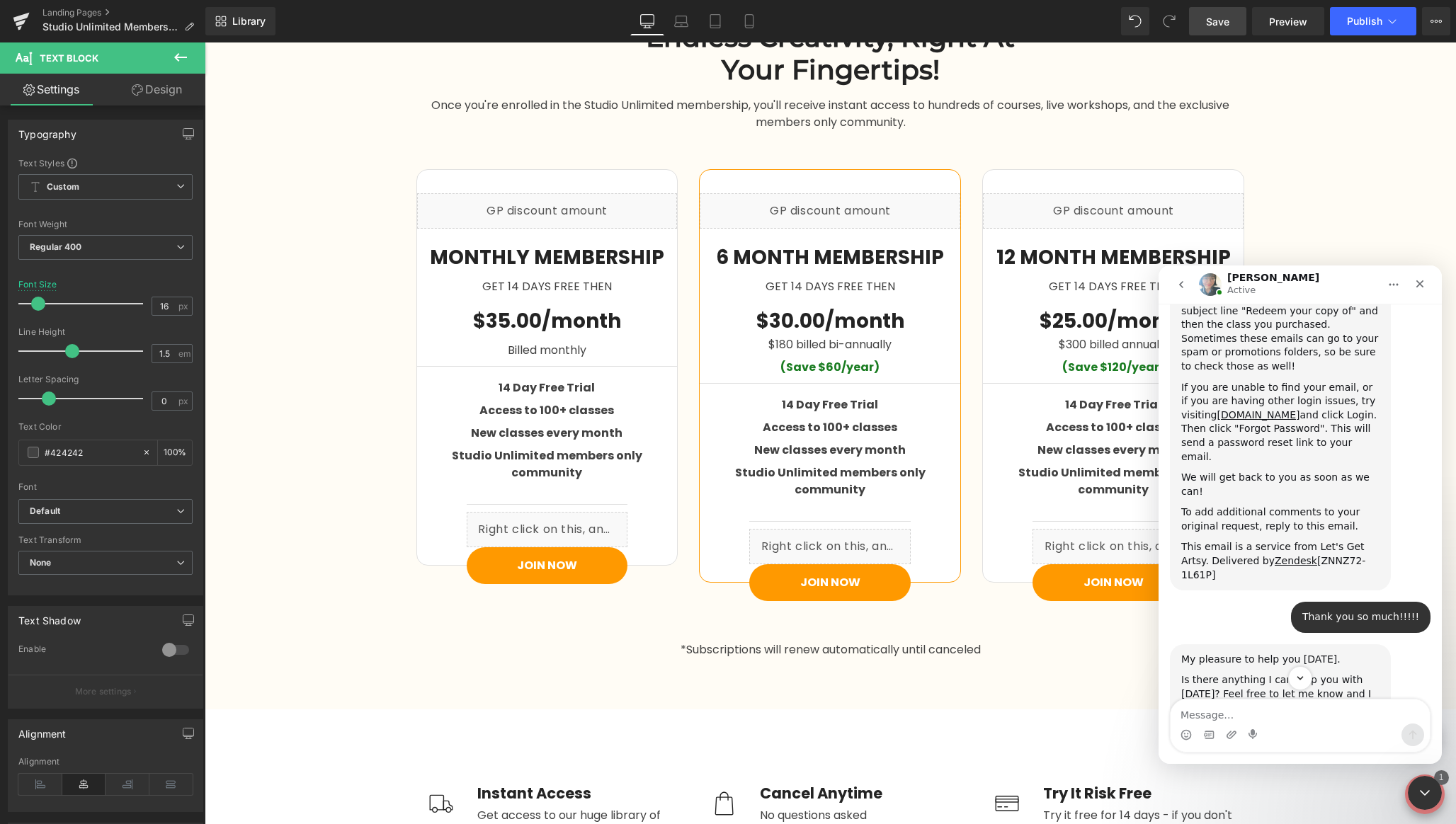
scroll to position [4030, 0]
